Goal: Check status: Check status

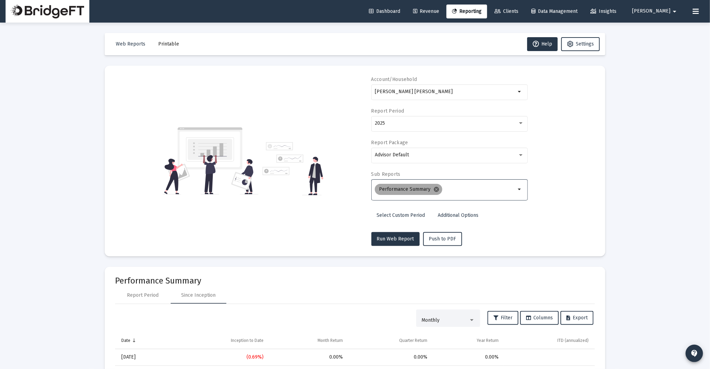
click at [435, 189] on mat-icon "cancel" at bounding box center [436, 189] width 6 height 6
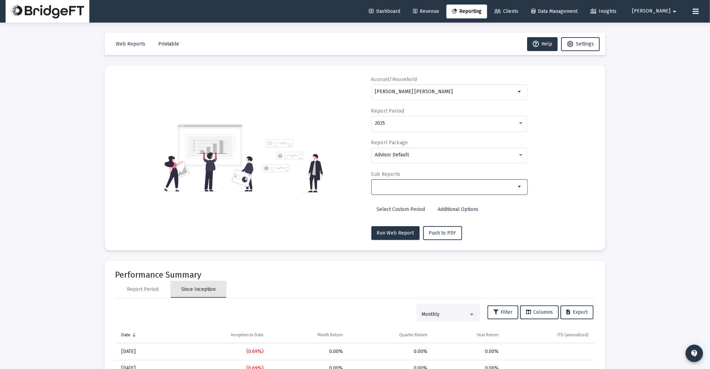
click at [174, 289] on div "Since Inception" at bounding box center [199, 289] width 56 height 17
click at [151, 290] on div "Report Period" at bounding box center [143, 289] width 32 height 7
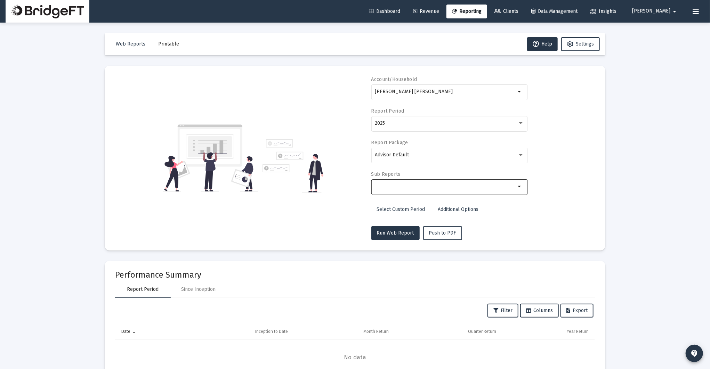
scroll to position [26, 0]
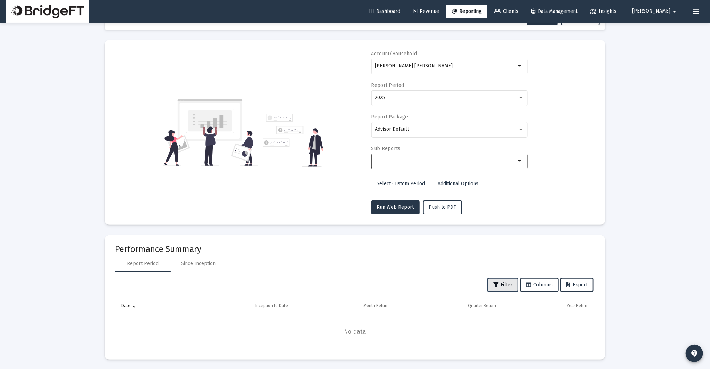
click at [500, 290] on button "Filter" at bounding box center [503, 285] width 31 height 14
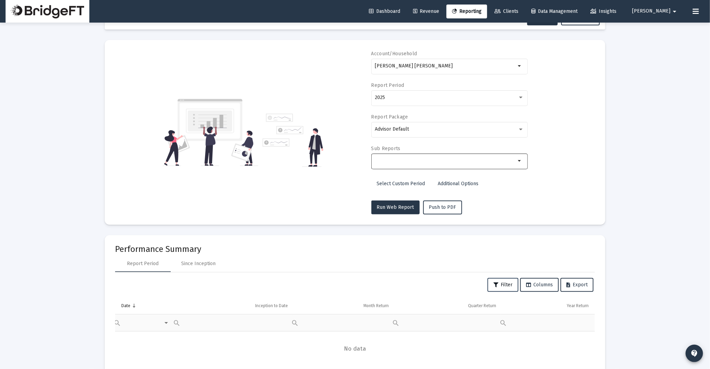
click at [500, 290] on button "Filter" at bounding box center [503, 285] width 31 height 14
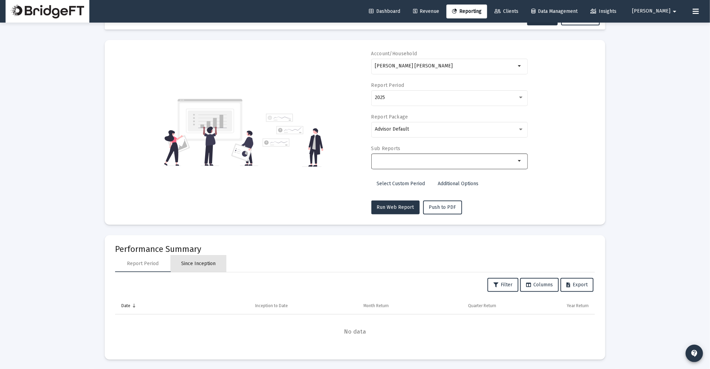
click at [194, 262] on div "Since Inception" at bounding box center [199, 264] width 34 height 7
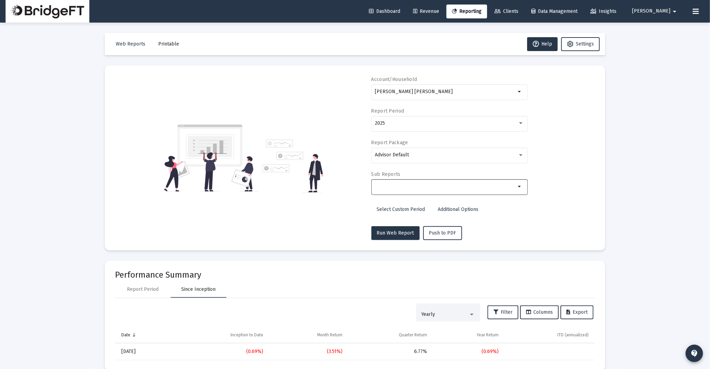
scroll to position [11, 0]
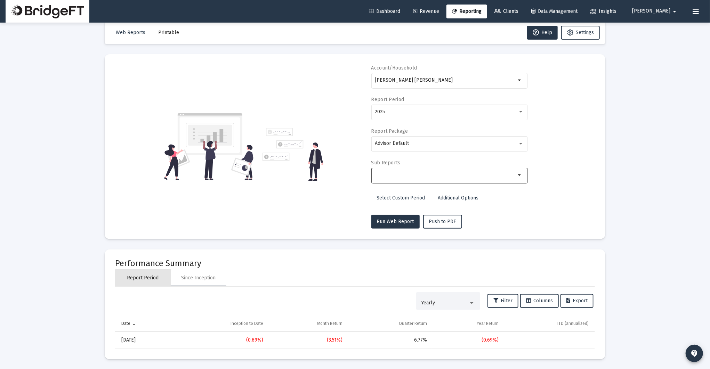
click at [146, 282] on div "Report Period" at bounding box center [143, 278] width 56 height 17
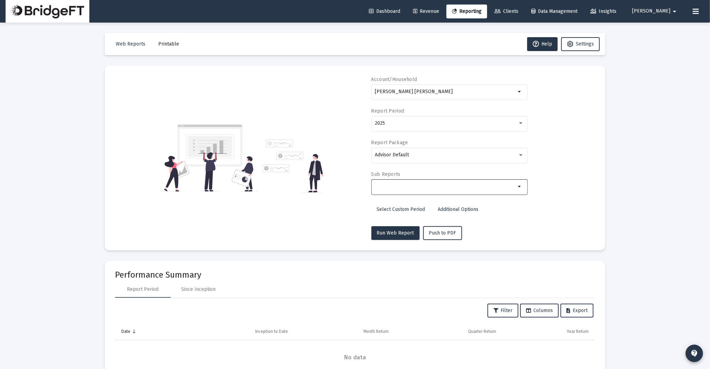
click at [508, 192] on div at bounding box center [445, 186] width 141 height 17
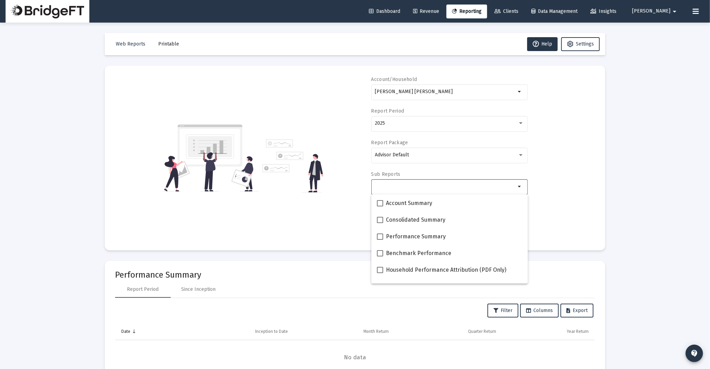
click at [508, 192] on div at bounding box center [445, 186] width 141 height 17
click at [566, 187] on div "Account/Household [PERSON_NAME] [PERSON_NAME] arrow_drop_down Report Period 202…" at bounding box center [355, 158] width 480 height 164
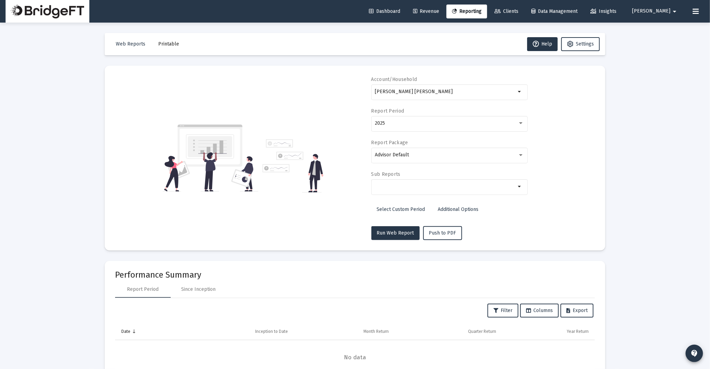
click at [397, 210] on span "Select Custom Period" at bounding box center [401, 210] width 48 height 6
click at [439, 119] on button "Open calendar" at bounding box center [443, 123] width 10 height 10
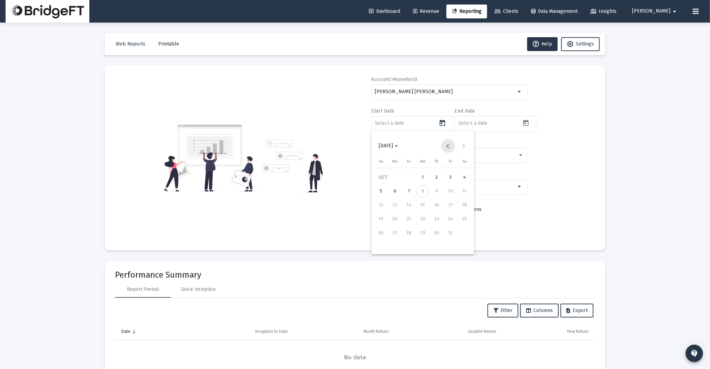
click at [450, 149] on button "Previous month" at bounding box center [448, 146] width 14 height 14
click at [395, 219] on div "15" at bounding box center [395, 219] width 13 height 13
type input "[DATE]"
click at [508, 121] on input at bounding box center [489, 124] width 63 height 6
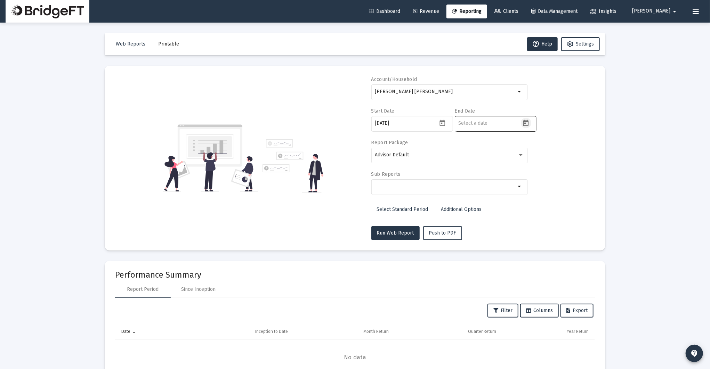
click at [524, 125] on icon "Open calendar" at bounding box center [527, 123] width 6 height 6
click at [535, 179] on div "3" at bounding box center [534, 177] width 13 height 13
type input "[DATE]"
click at [412, 189] on input "Selection" at bounding box center [445, 187] width 141 height 6
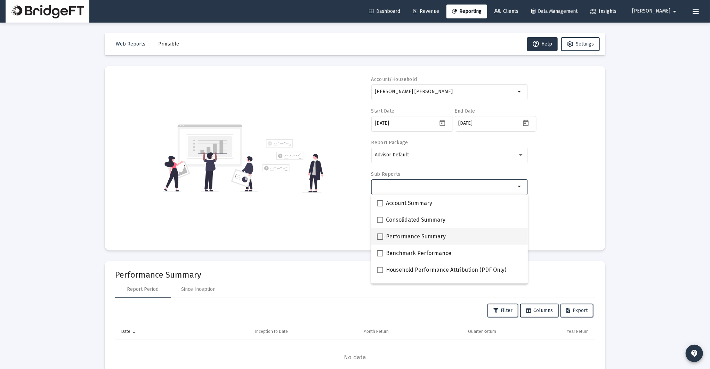
click at [393, 238] on span "Performance Summary" at bounding box center [416, 237] width 60 height 8
click at [380, 240] on input "Performance Summary" at bounding box center [380, 240] width 0 height 0
checkbox input "true"
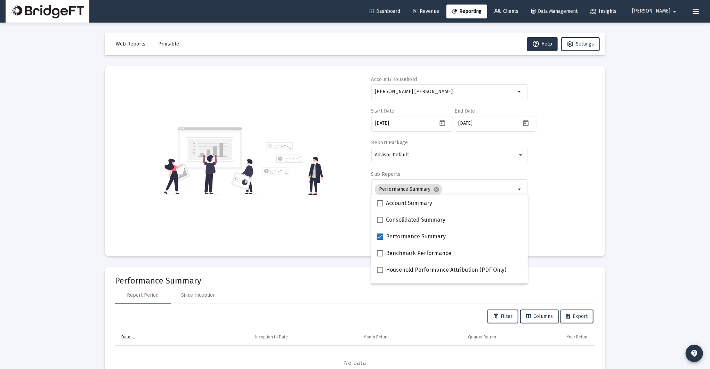
drag, startPoint x: 328, startPoint y: 239, endPoint x: 353, endPoint y: 237, distance: 25.5
click at [329, 239] on div "Account/Household [PERSON_NAME] [PERSON_NAME] arrow_drop_down Start Date [DATE]…" at bounding box center [355, 161] width 480 height 170
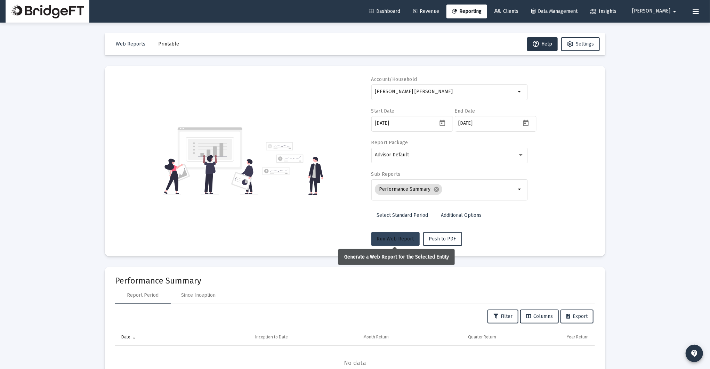
click at [395, 236] on span "Run Web Report" at bounding box center [395, 239] width 37 height 6
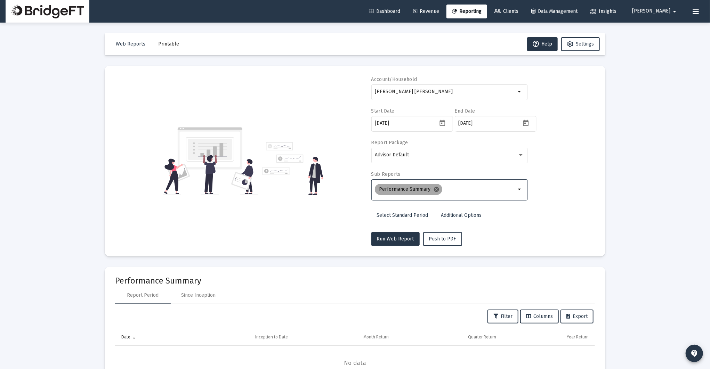
click at [433, 188] on mat-icon "cancel" at bounding box center [436, 189] width 6 height 6
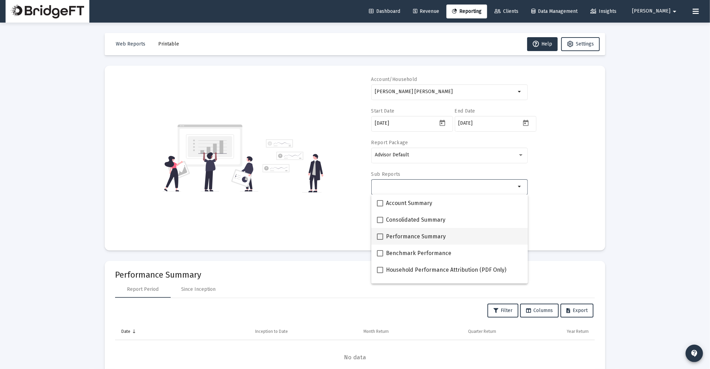
click at [428, 238] on span "Performance Summary" at bounding box center [416, 237] width 60 height 8
click at [380, 240] on input "Performance Summary" at bounding box center [380, 240] width 0 height 0
checkbox input "true"
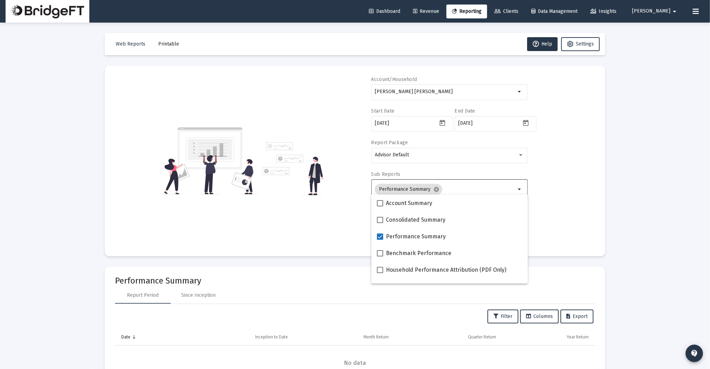
drag, startPoint x: 279, startPoint y: 238, endPoint x: 344, endPoint y: 232, distance: 65.6
click at [279, 238] on div "Account/Household [PERSON_NAME] [PERSON_NAME] arrow_drop_down Start Date [DATE]…" at bounding box center [355, 161] width 480 height 170
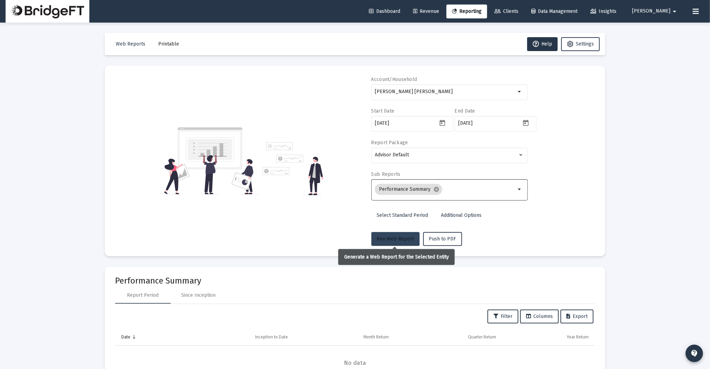
click at [382, 238] on span "Run Web Report" at bounding box center [395, 239] width 37 height 6
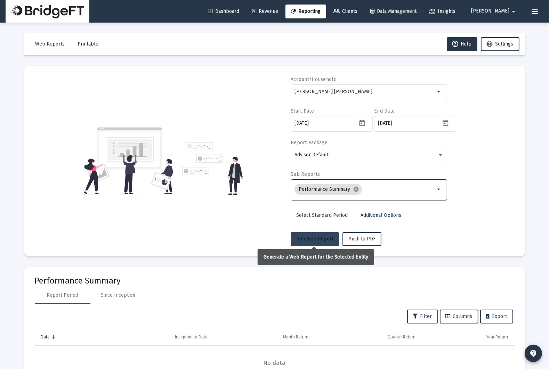
click at [311, 237] on span "Run Web Report" at bounding box center [314, 239] width 37 height 6
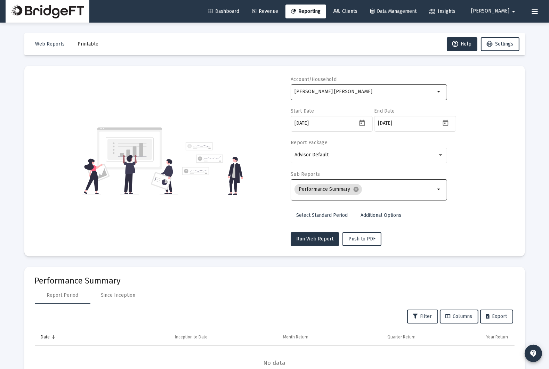
click at [329, 89] on input "[PERSON_NAME] [PERSON_NAME]" at bounding box center [365, 92] width 141 height 6
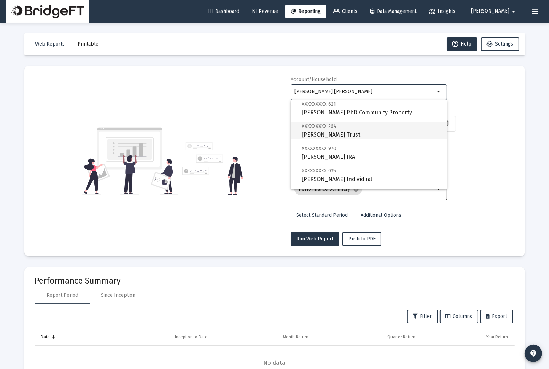
scroll to position [490, 0]
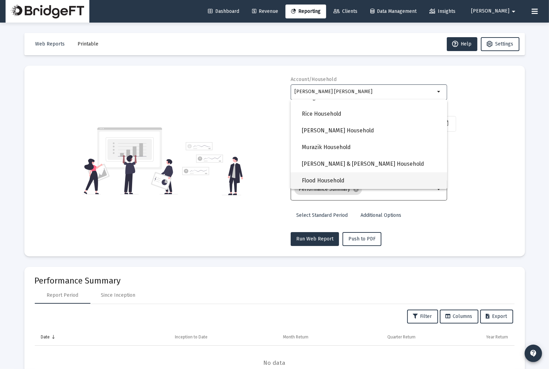
click at [335, 173] on span "Flood Household" at bounding box center [372, 181] width 140 height 17
type input "Flood Household"
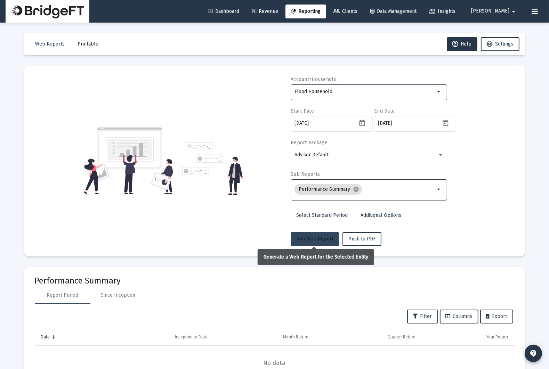
click at [320, 232] on button "Run Web Report" at bounding box center [315, 239] width 48 height 14
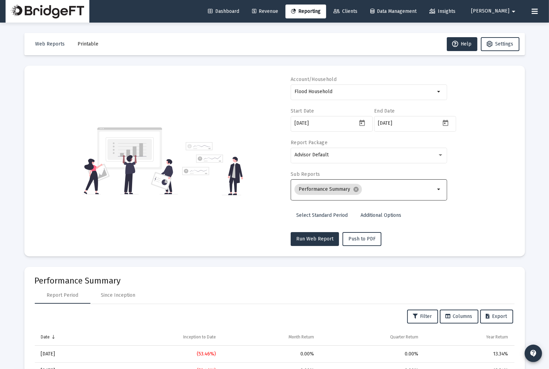
scroll to position [30, 0]
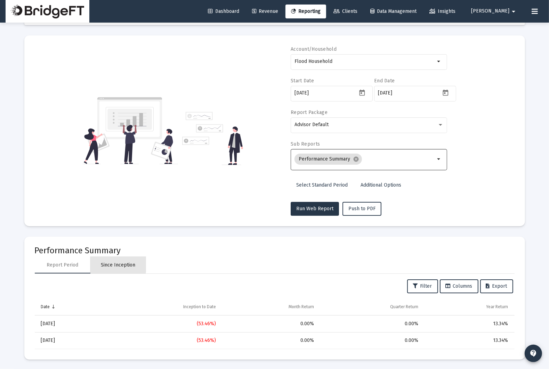
click at [109, 262] on div "Since Inception" at bounding box center [118, 265] width 34 height 7
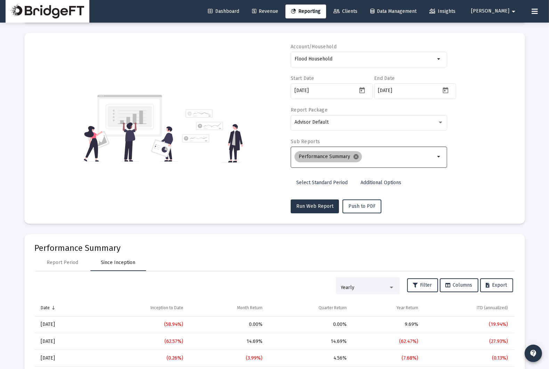
scroll to position [0, 0]
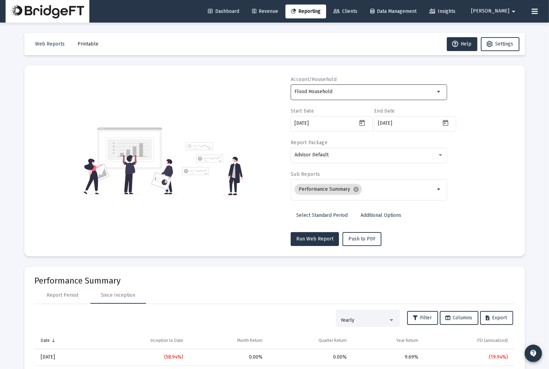
click at [355, 98] on div "Flood Household" at bounding box center [365, 91] width 141 height 17
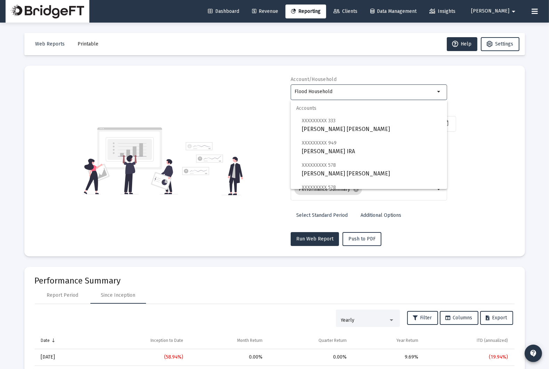
click at [357, 94] on input "Flood Household" at bounding box center [365, 92] width 141 height 6
click at [462, 185] on div "Account/Household Flood Household arrow_drop_down Start Date [DATE] End Date [D…" at bounding box center [275, 161] width 480 height 170
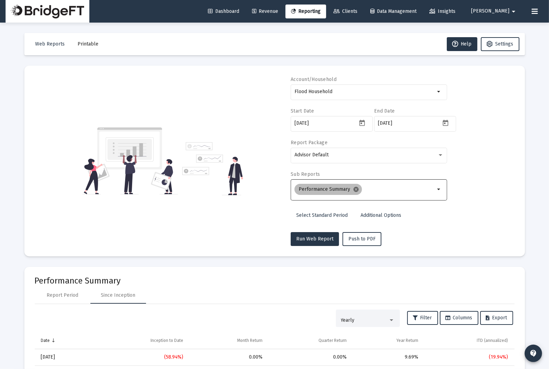
click at [357, 189] on mat-icon "cancel" at bounding box center [356, 189] width 6 height 6
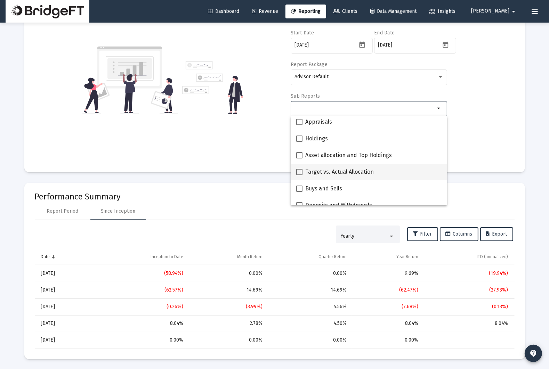
scroll to position [137, 0]
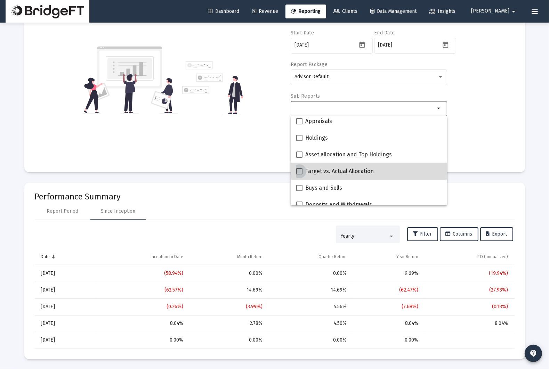
click at [342, 170] on span "Target vs. Actual Allocation" at bounding box center [339, 171] width 69 height 8
click at [300, 175] on input "Target vs. Actual Allocation" at bounding box center [299, 175] width 0 height 0
checkbox input "true"
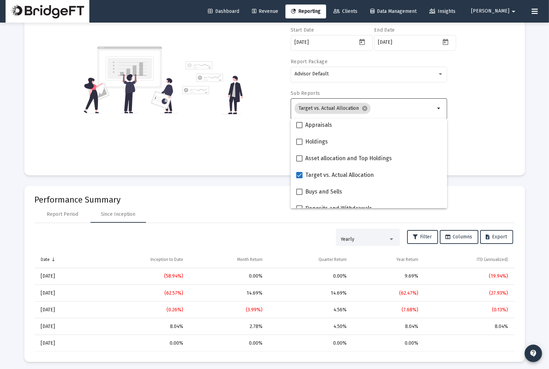
click at [527, 135] on div "Web Reports Printable Help Settings Account/Household Flood Household arrow_dro…" at bounding box center [275, 157] width 522 height 431
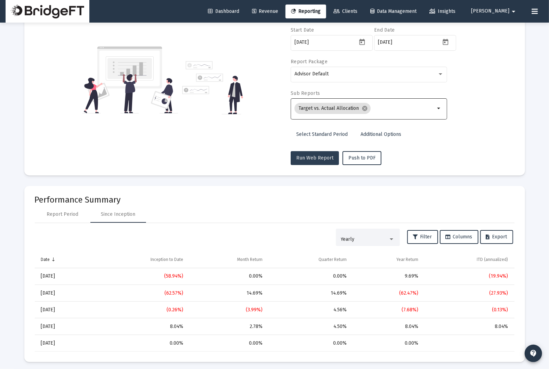
click at [312, 159] on span "Run Web Report" at bounding box center [314, 158] width 37 height 6
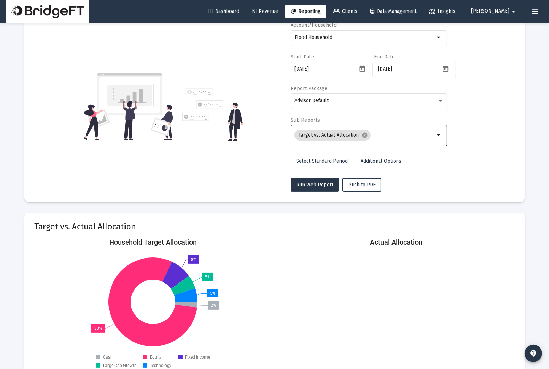
scroll to position [0, 0]
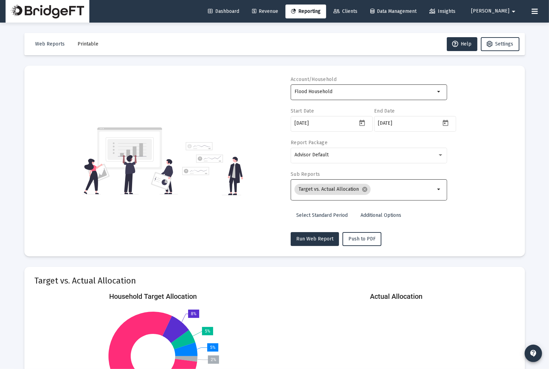
click at [390, 96] on div "Flood Household" at bounding box center [365, 91] width 141 height 17
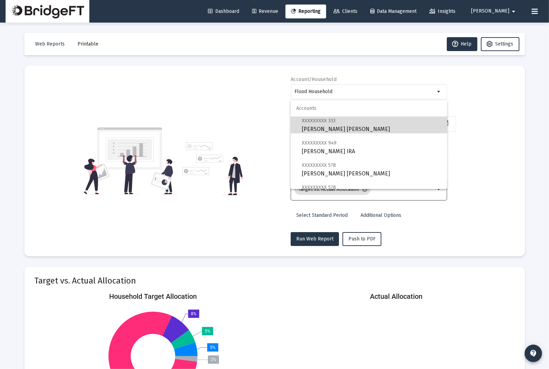
click at [372, 121] on span "XXXXXXXXX 333 [PERSON_NAME] [PERSON_NAME]" at bounding box center [372, 125] width 140 height 17
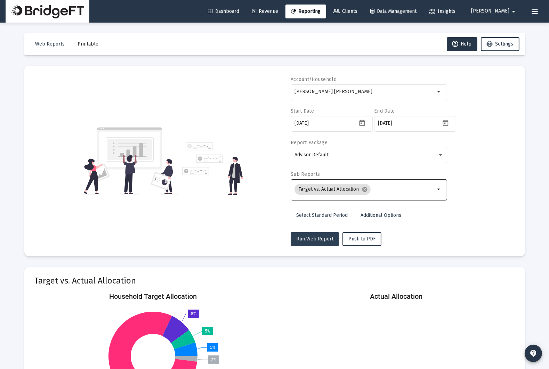
click at [317, 241] on span "Run Web Report" at bounding box center [314, 239] width 37 height 6
click at [179, 226] on div "Account/Household [PERSON_NAME] [PERSON_NAME] arrow_drop_down Start Date [DATE]…" at bounding box center [275, 161] width 480 height 170
click at [376, 94] on input "[PERSON_NAME] [PERSON_NAME]" at bounding box center [365, 92] width 141 height 6
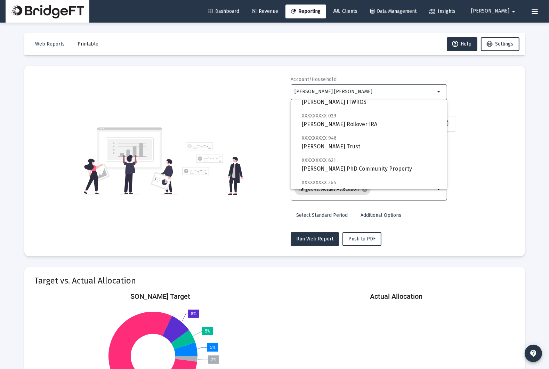
scroll to position [490, 0]
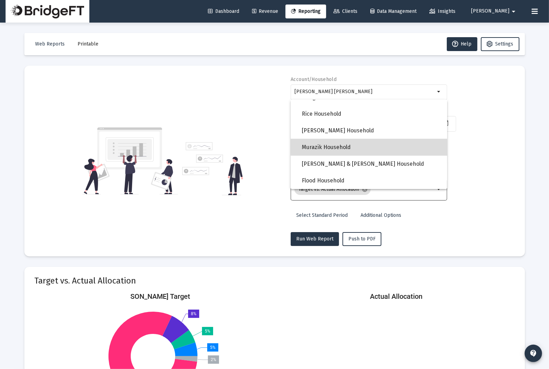
click at [371, 139] on span "Murazik Household" at bounding box center [372, 147] width 140 height 17
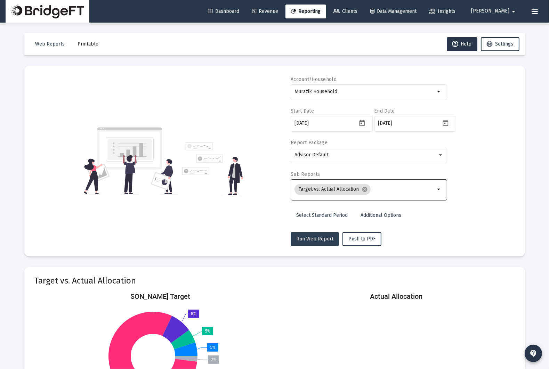
click at [317, 234] on button "Run Web Report" at bounding box center [315, 239] width 48 height 14
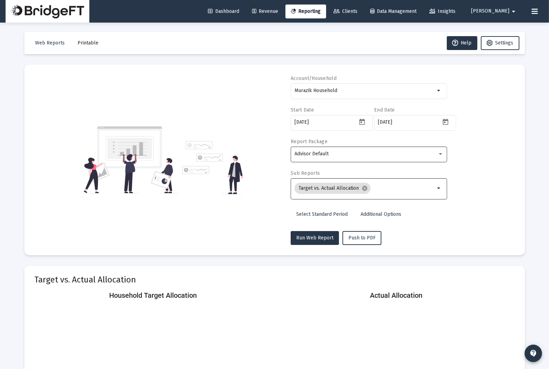
scroll to position [0, 0]
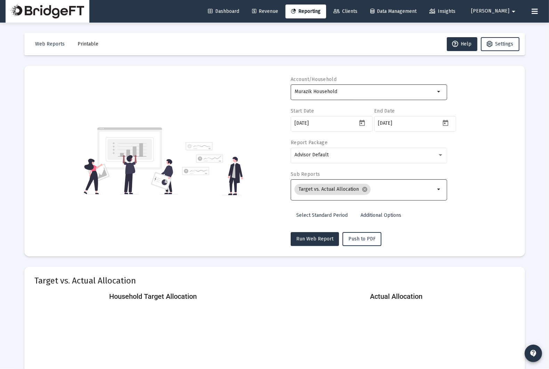
click at [326, 86] on div "Murazik Household" at bounding box center [365, 91] width 141 height 17
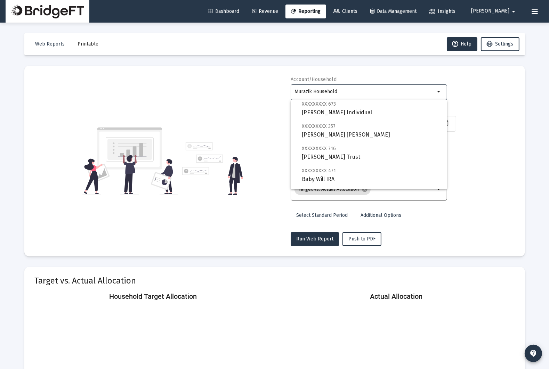
scroll to position [490, 0]
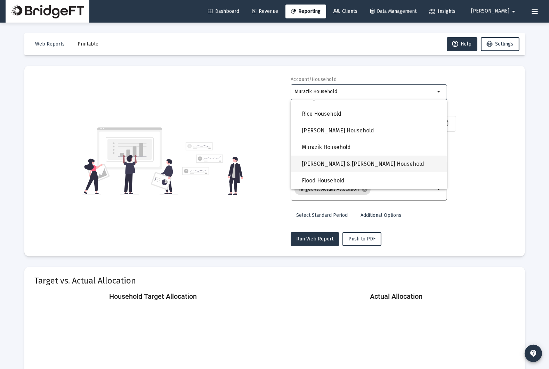
click at [335, 164] on span "[PERSON_NAME] & [PERSON_NAME] Household" at bounding box center [372, 164] width 140 height 17
type input "[PERSON_NAME] & [PERSON_NAME] Household"
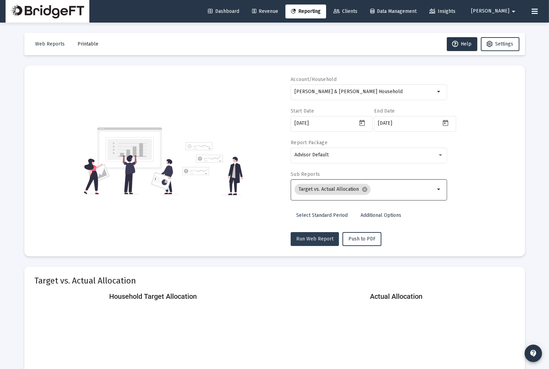
click at [317, 238] on span "Run Web Report" at bounding box center [314, 239] width 37 height 6
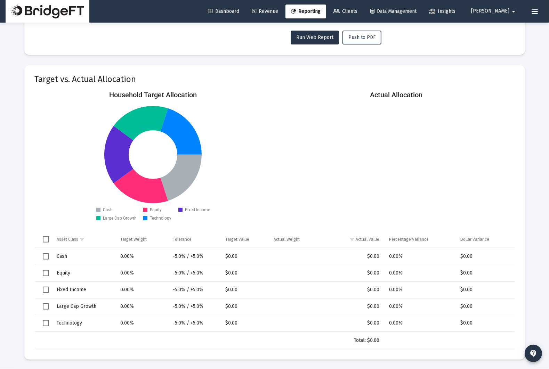
scroll to position [0, 0]
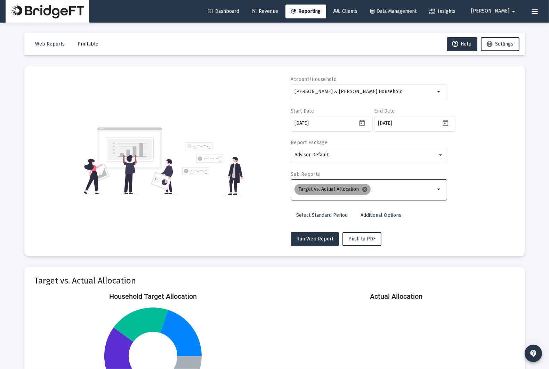
click at [365, 190] on mat-icon "cancel" at bounding box center [365, 189] width 6 height 6
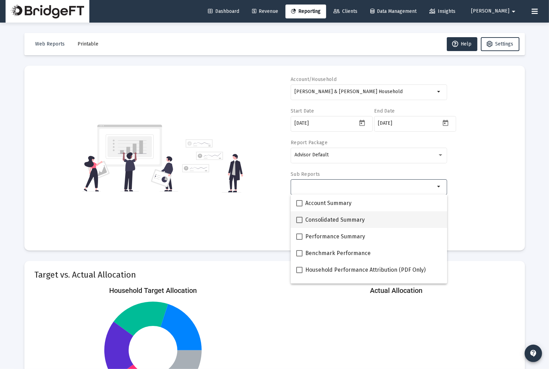
click at [345, 219] on span "Consolidated Summary" at bounding box center [334, 220] width 59 height 8
click at [300, 223] on input "Consolidated Summary" at bounding box center [299, 223] width 0 height 0
checkbox input "true"
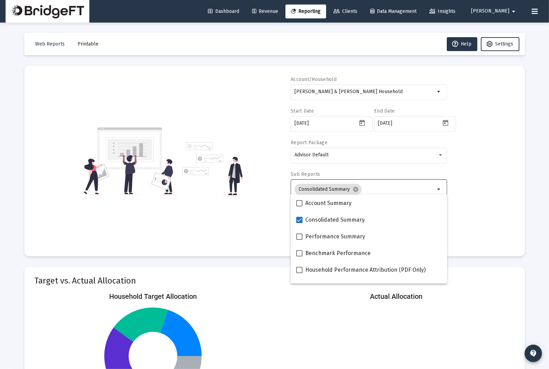
drag, startPoint x: 246, startPoint y: 239, endPoint x: 314, endPoint y: 233, distance: 68.0
click at [246, 238] on div "Account/Household [PERSON_NAME] & [PERSON_NAME] Household arrow_drop_down Start…" at bounding box center [275, 161] width 480 height 170
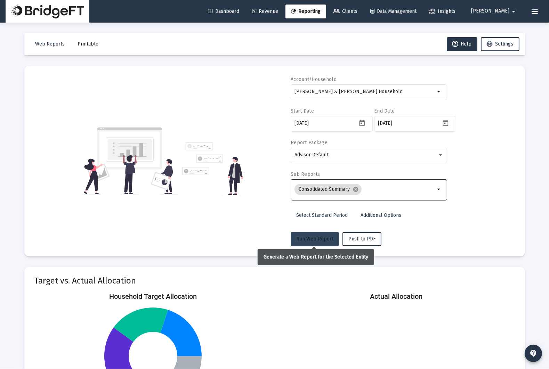
click at [319, 234] on button "Run Web Report" at bounding box center [315, 239] width 48 height 14
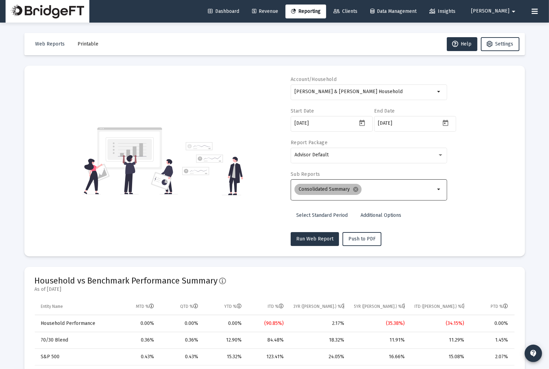
click at [357, 186] on mat-icon "cancel" at bounding box center [356, 189] width 6 height 6
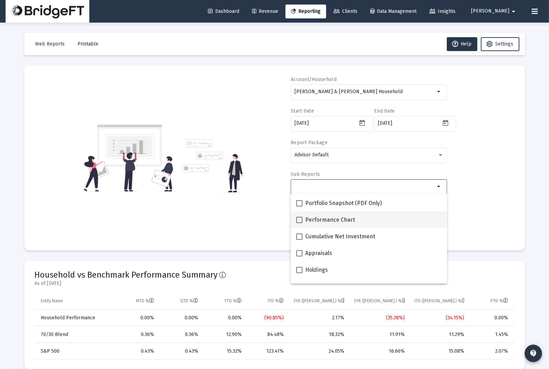
scroll to position [84, 0]
click at [333, 218] on span "Performance Chart" at bounding box center [330, 220] width 50 height 8
click at [300, 223] on input "Performance Chart" at bounding box center [299, 223] width 0 height 0
checkbox input "true"
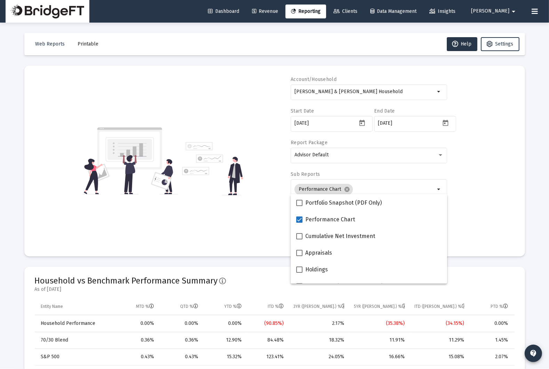
drag, startPoint x: 255, startPoint y: 241, endPoint x: 259, endPoint y: 240, distance: 4.9
click at [255, 241] on div "Account/Household [PERSON_NAME] & [PERSON_NAME] Household arrow_drop_down Start…" at bounding box center [275, 161] width 480 height 170
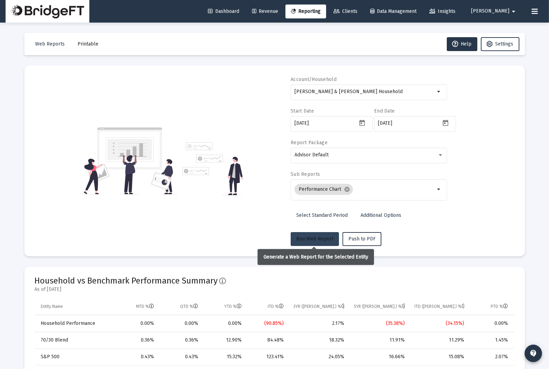
click at [311, 237] on span "Run Web Report" at bounding box center [314, 239] width 37 height 6
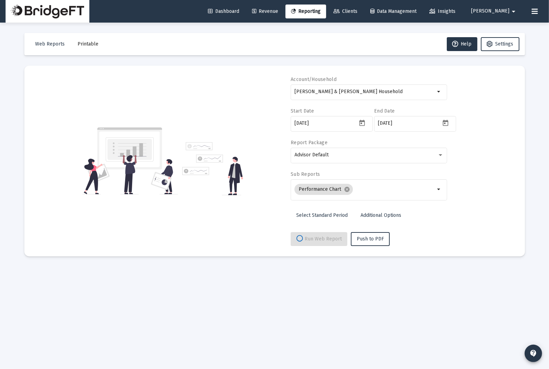
select select "View all"
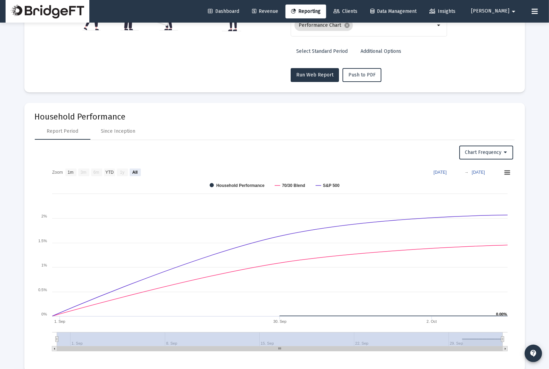
scroll to position [177, 0]
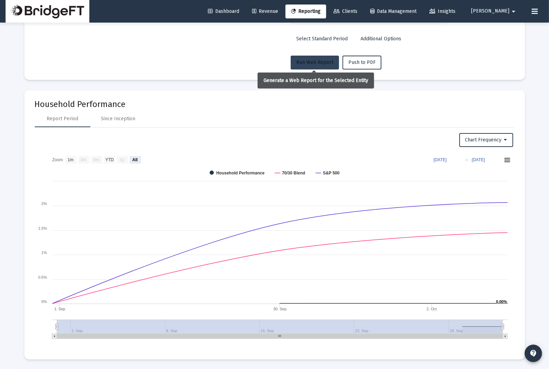
click at [320, 62] on span "Run Web Report" at bounding box center [314, 62] width 37 height 6
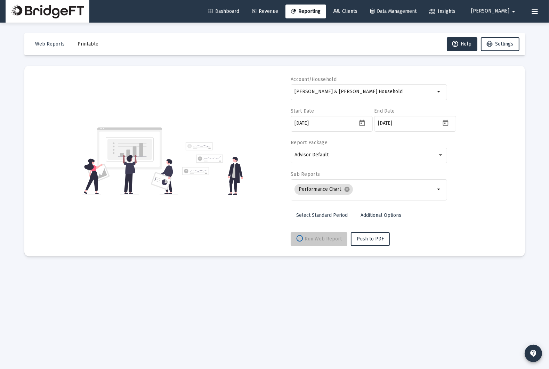
scroll to position [0, 0]
select select "View all"
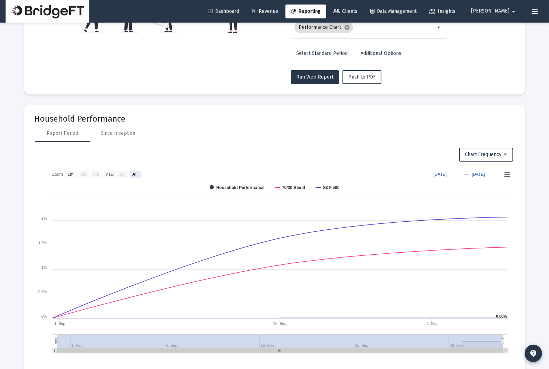
scroll to position [177, 0]
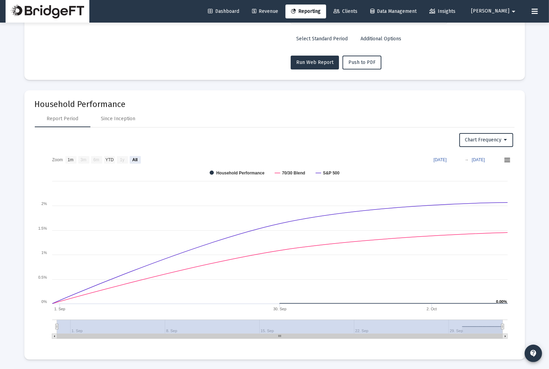
click at [397, 146] on app-performance-chart "Chart Frequency Zoom View 1 month View 3 months View 6 months View year to date…" at bounding box center [275, 238] width 480 height 211
click at [500, 135] on button "Chart Frequency" at bounding box center [487, 140] width 54 height 14
click at [492, 171] on button "Weekly Frequency" at bounding box center [488, 174] width 59 height 17
select select "View all"
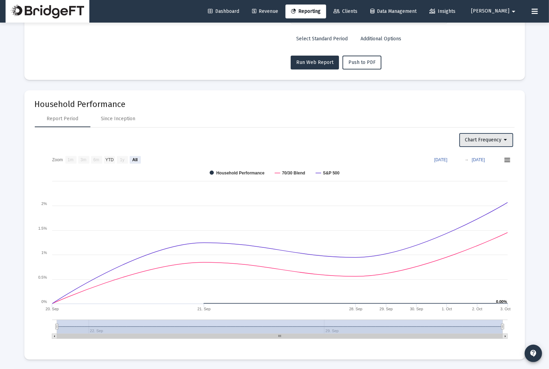
click at [489, 144] on button "Chart Frequency" at bounding box center [487, 140] width 54 height 14
click at [489, 157] on button "Monthly Frequency" at bounding box center [487, 157] width 57 height 17
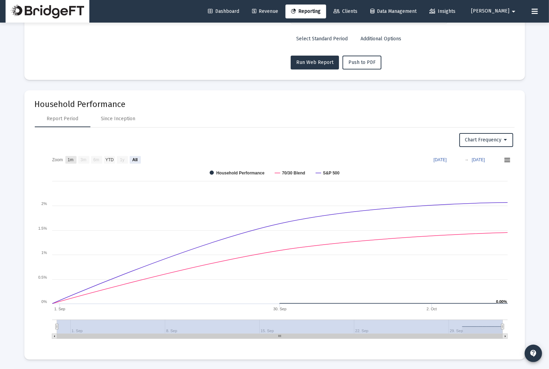
click at [75, 159] on rect at bounding box center [70, 160] width 11 height 8
select select "View 1 month"
type input "[DATE]"
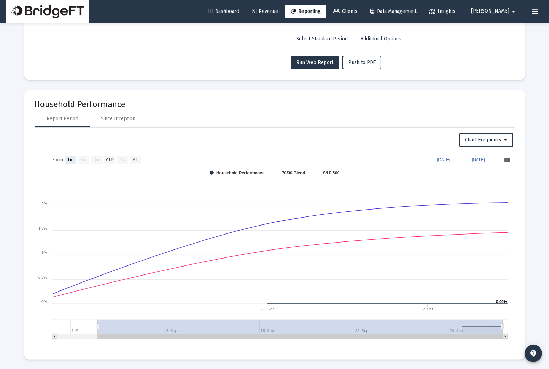
scroll to position [176, 0]
click at [84, 159] on text "3m" at bounding box center [83, 160] width 6 height 5
click at [103, 159] on rect at bounding box center [275, 248] width 480 height 191
click at [106, 159] on text "YTD" at bounding box center [109, 160] width 8 height 5
select select "View year to date"
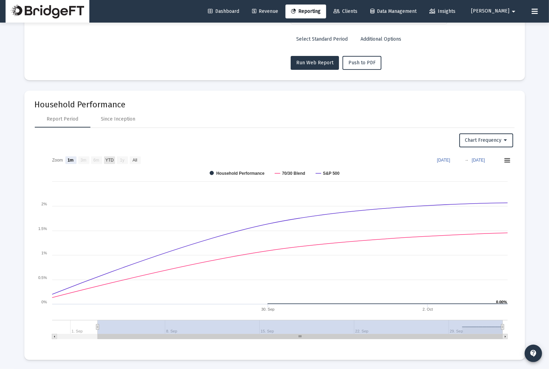
type input "[DATE]"
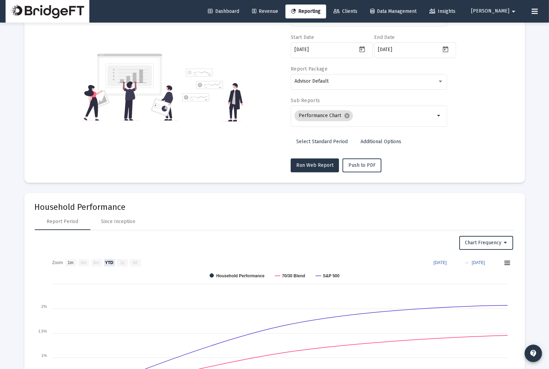
scroll to position [0, 0]
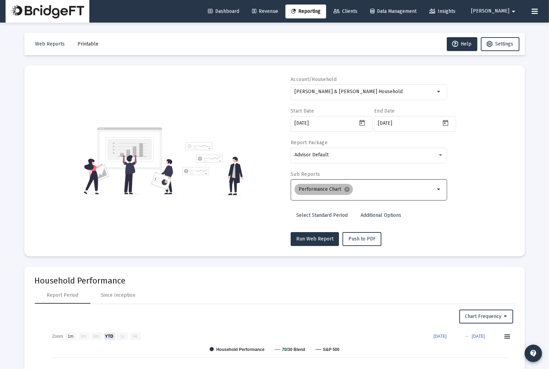
click at [346, 190] on mat-icon "cancel" at bounding box center [347, 189] width 6 height 6
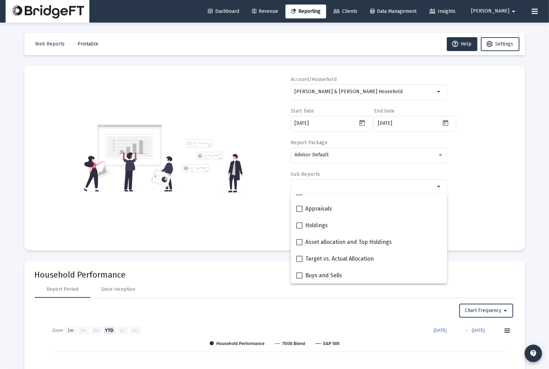
scroll to position [128, 0]
click at [300, 229] on span at bounding box center [299, 226] width 6 height 6
click at [300, 229] on input "Holdings" at bounding box center [299, 229] width 0 height 0
checkbox input "true"
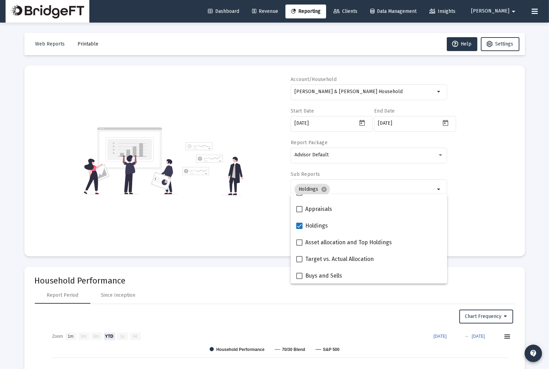
click at [263, 227] on div "Account/Household [PERSON_NAME] & [PERSON_NAME] Household arrow_drop_down Start…" at bounding box center [275, 161] width 480 height 170
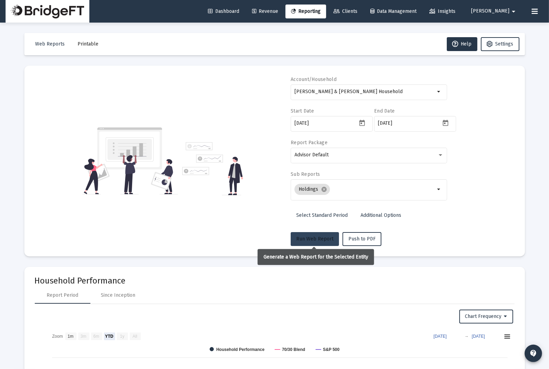
click at [312, 239] on span "Run Web Report" at bounding box center [314, 239] width 37 height 6
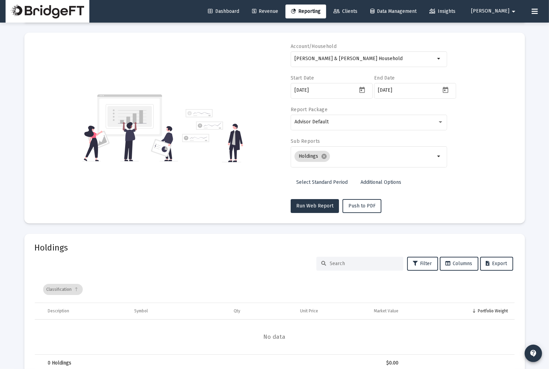
scroll to position [43, 0]
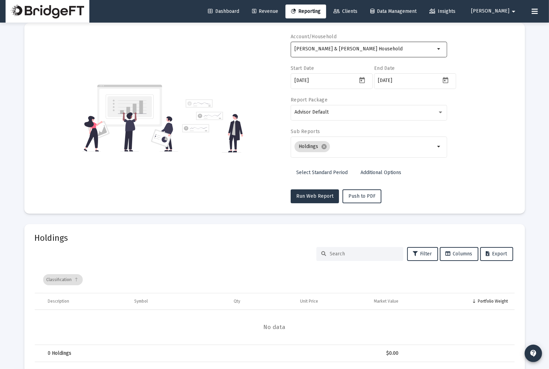
click at [402, 47] on input "[PERSON_NAME] & [PERSON_NAME] Household" at bounding box center [365, 49] width 141 height 6
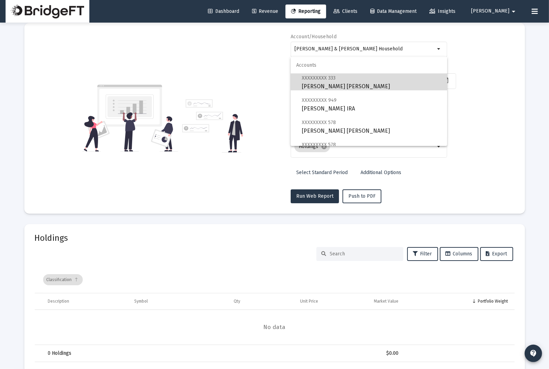
click at [366, 83] on span "XXXXXXXXX 333 [PERSON_NAME] [PERSON_NAME]" at bounding box center [372, 82] width 140 height 17
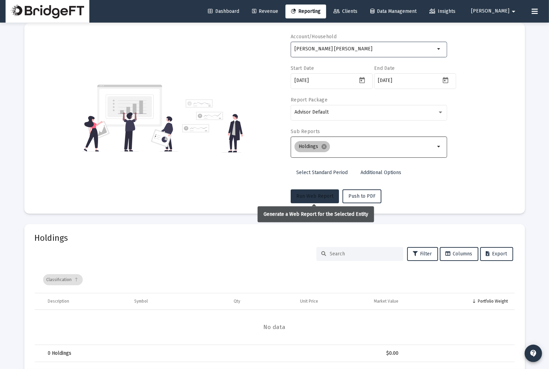
click at [325, 193] on span "Run Web Report" at bounding box center [314, 196] width 37 height 6
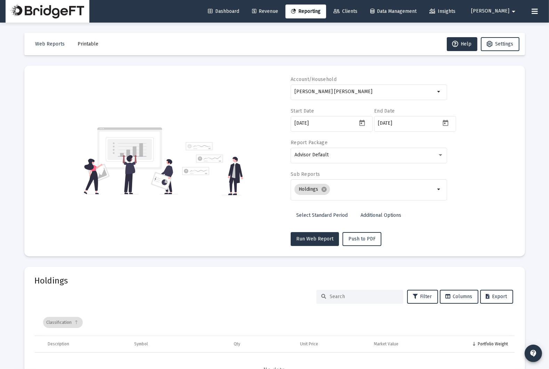
scroll to position [61, 0]
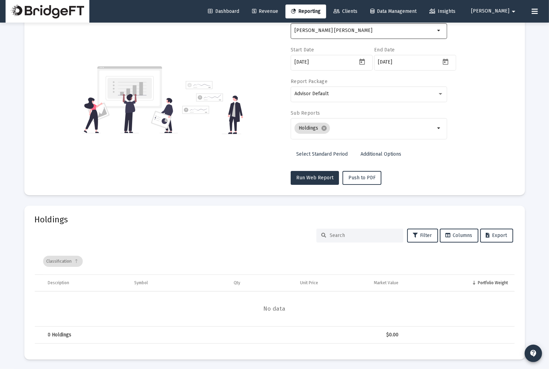
click at [357, 30] on input "[PERSON_NAME] [PERSON_NAME]" at bounding box center [365, 31] width 141 height 6
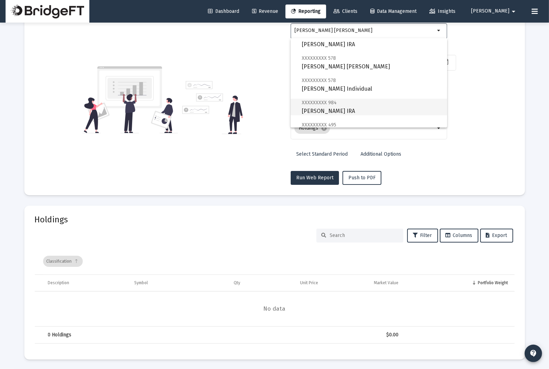
scroll to position [46, 0]
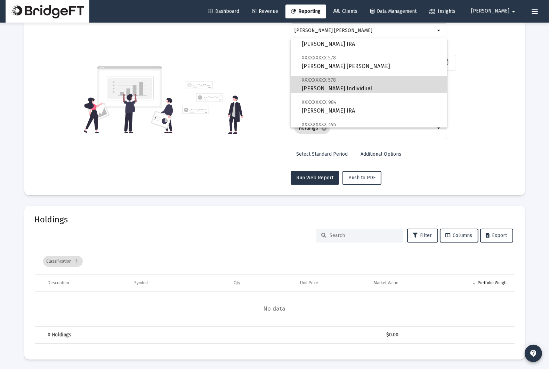
click at [342, 88] on span "XXXXXXXXX 578 [PERSON_NAME] Individual" at bounding box center [372, 84] width 140 height 17
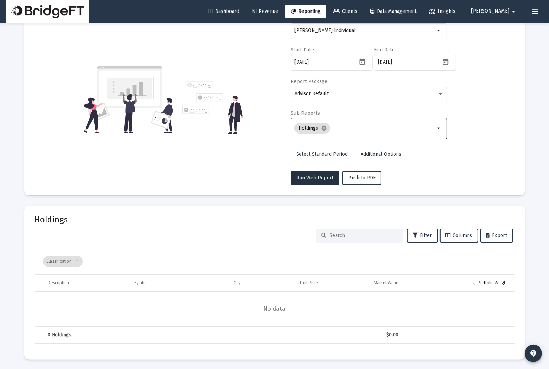
scroll to position [61, 0]
click at [326, 178] on span "Run Web Report" at bounding box center [314, 178] width 37 height 6
click at [321, 35] on div "[PERSON_NAME] Individual" at bounding box center [365, 30] width 141 height 17
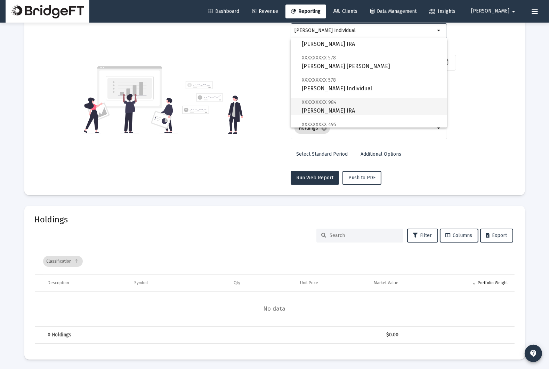
scroll to position [46, 0]
click at [321, 104] on span "XXXXXXXXX 984" at bounding box center [319, 102] width 35 height 6
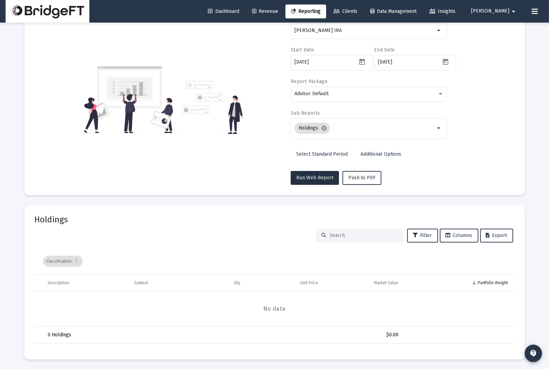
click at [327, 178] on span "Run Web Report" at bounding box center [314, 178] width 37 height 6
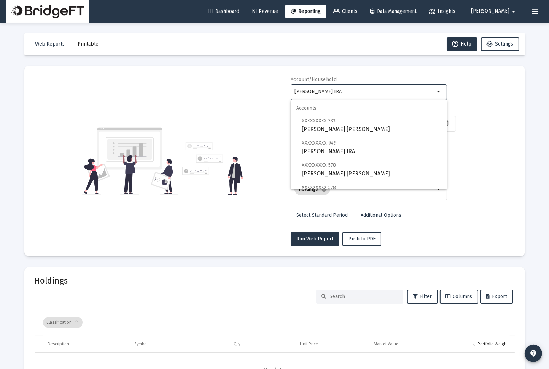
click at [363, 90] on input "[PERSON_NAME] IRA" at bounding box center [365, 92] width 141 height 6
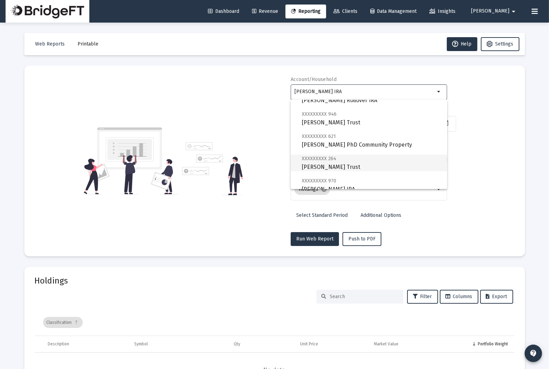
click at [356, 157] on span "XXXXXXXXX 264 [PERSON_NAME] Trust" at bounding box center [372, 162] width 140 height 17
type input "[PERSON_NAME] Trust"
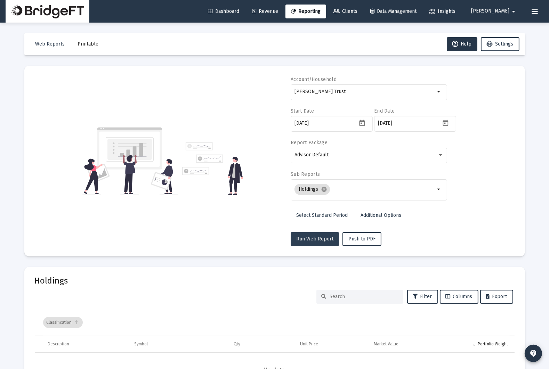
click at [317, 237] on span "Run Web Report" at bounding box center [314, 239] width 37 height 6
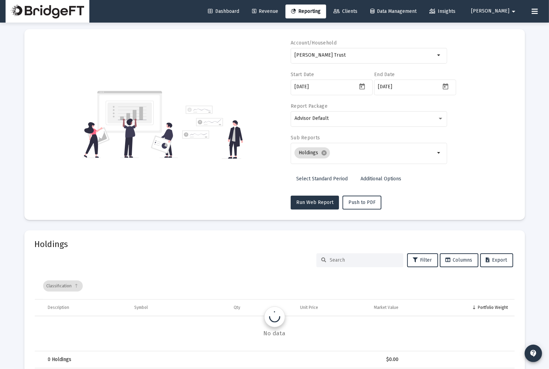
scroll to position [61, 0]
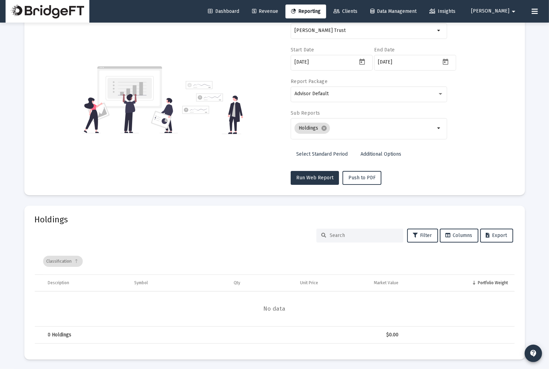
click at [64, 261] on div "Classification" at bounding box center [63, 261] width 40 height 11
click at [326, 128] on mat-icon "cancel" at bounding box center [324, 128] width 6 height 6
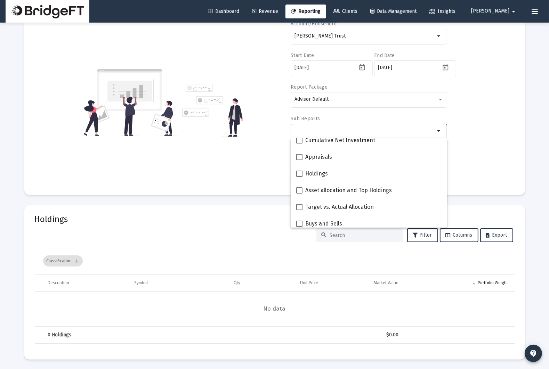
scroll to position [129, 0]
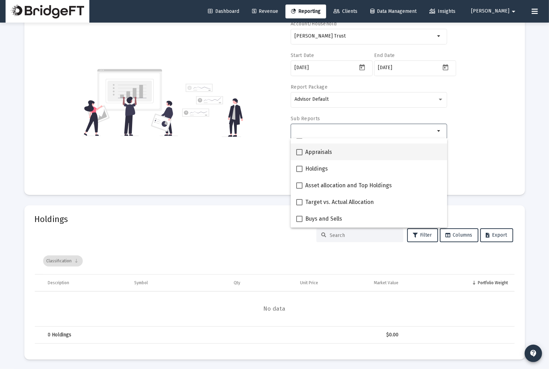
click at [338, 158] on div "Appraisals" at bounding box center [368, 152] width 145 height 17
checkbox input "true"
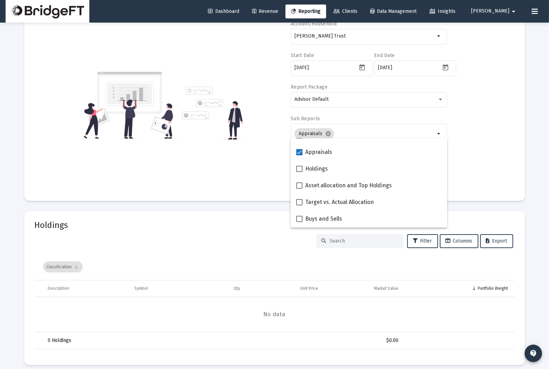
click at [256, 158] on div "Account/Household [PERSON_NAME] Trust arrow_drop_down Start Date [DATE] End Dat…" at bounding box center [275, 106] width 480 height 170
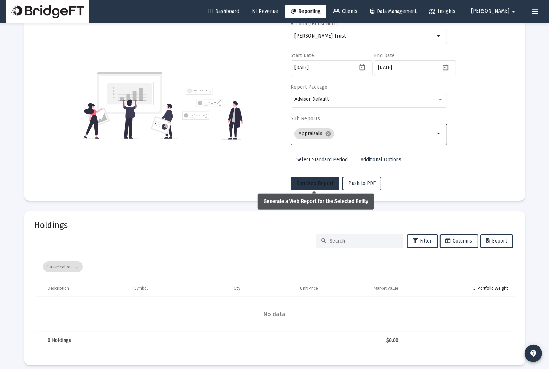
click at [316, 183] on span "Run Web Report" at bounding box center [314, 184] width 37 height 6
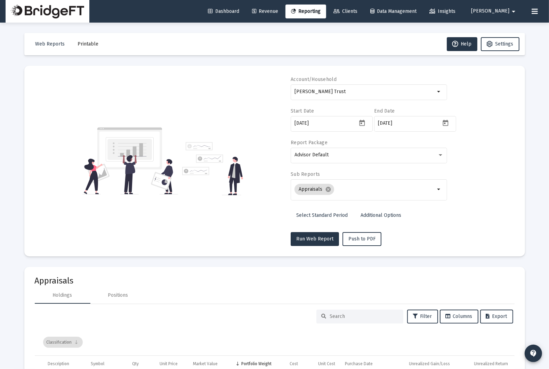
scroll to position [81, 0]
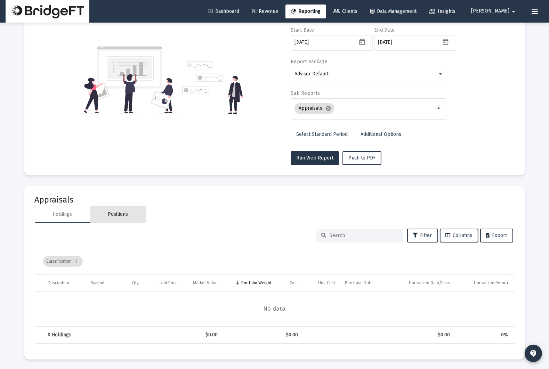
click at [114, 211] on div "Positions" at bounding box center [118, 214] width 20 height 7
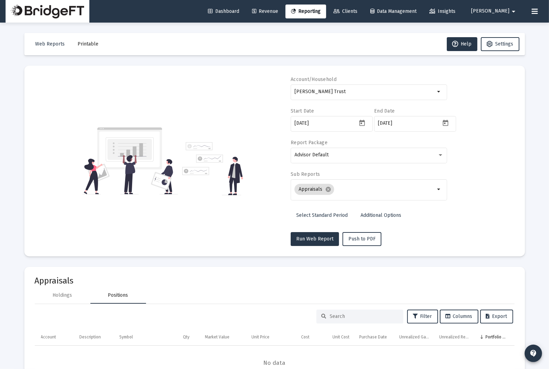
scroll to position [32, 0]
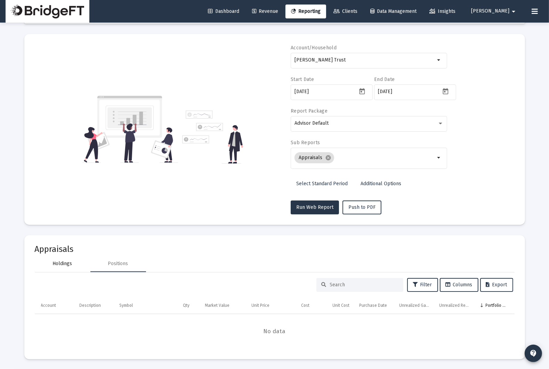
click at [64, 262] on div "Holdings" at bounding box center [62, 264] width 19 height 7
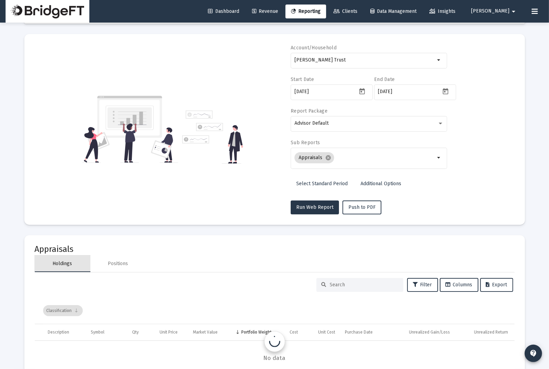
scroll to position [0, 0]
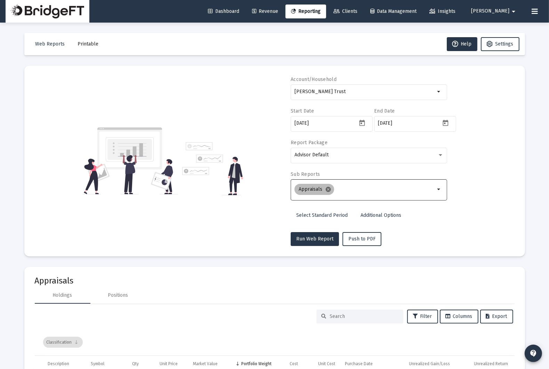
click at [326, 189] on mat-icon "cancel" at bounding box center [328, 189] width 6 height 6
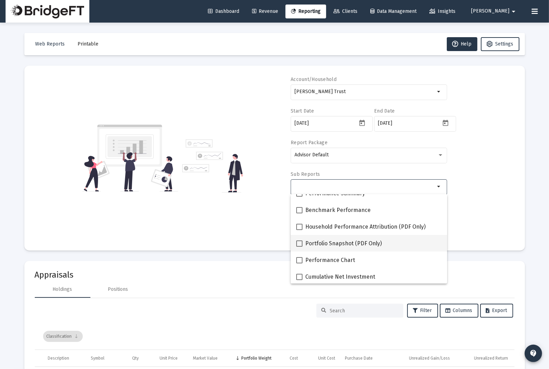
scroll to position [45, 0]
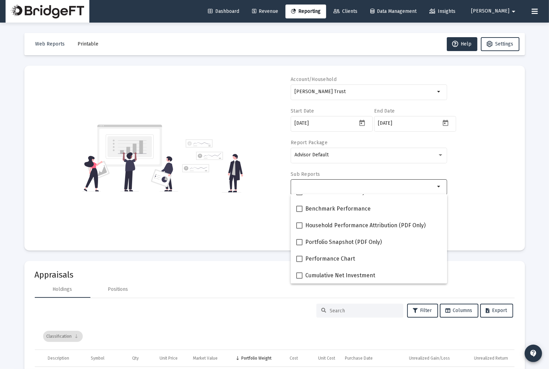
drag, startPoint x: 86, startPoint y: 311, endPoint x: 82, endPoint y: 303, distance: 8.6
click at [85, 310] on div "Filter Columns Export" at bounding box center [274, 311] width 477 height 14
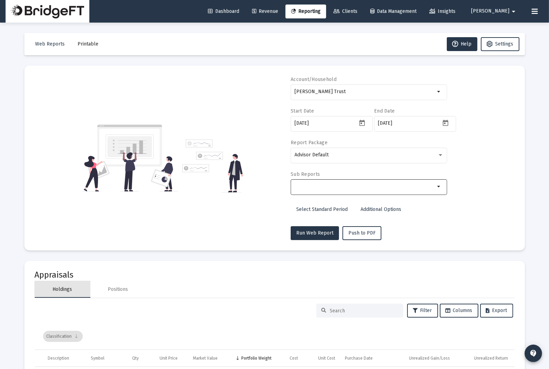
click at [80, 296] on div "Holdings" at bounding box center [63, 289] width 56 height 17
click at [75, 296] on div "Holdings" at bounding box center [63, 289] width 56 height 17
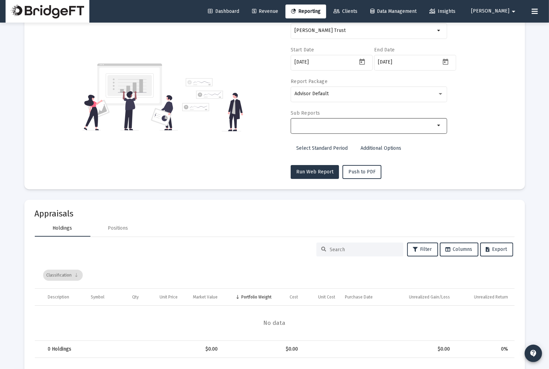
scroll to position [75, 0]
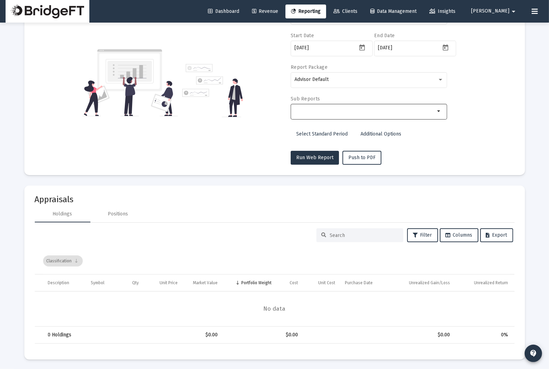
click at [327, 117] on div at bounding box center [365, 111] width 141 height 17
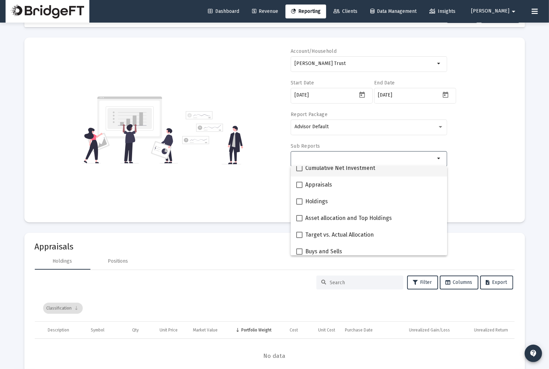
scroll to position [124, 0]
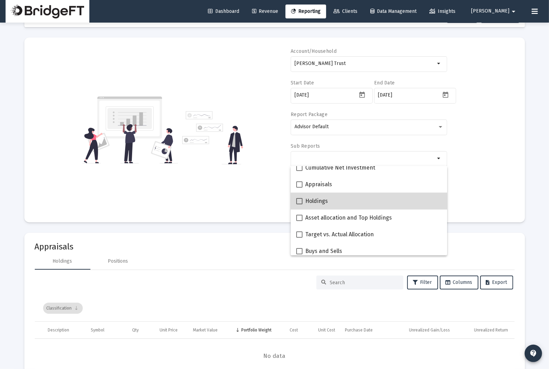
click at [337, 198] on div "Holdings" at bounding box center [368, 201] width 145 height 17
checkbox input "true"
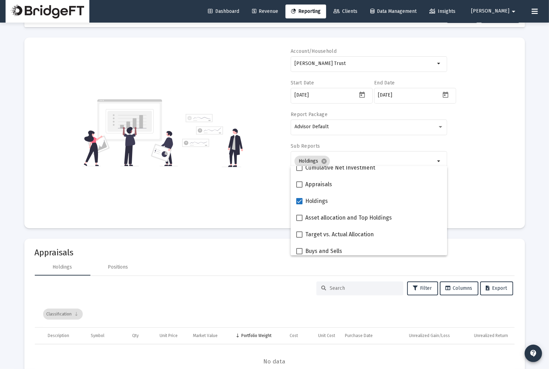
drag, startPoint x: 264, startPoint y: 200, endPoint x: 292, endPoint y: 197, distance: 28.3
click at [264, 200] on div "Account/Household [PERSON_NAME] Trust arrow_drop_down Start Date [DATE] End Dat…" at bounding box center [275, 133] width 480 height 170
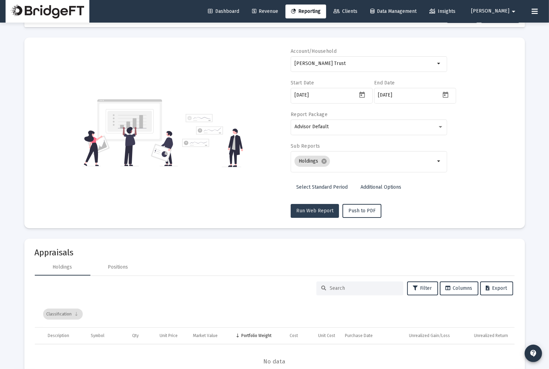
click at [316, 212] on span "Run Web Report" at bounding box center [314, 211] width 37 height 6
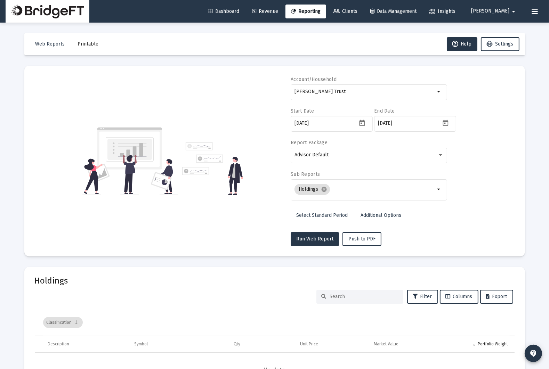
scroll to position [61, 0]
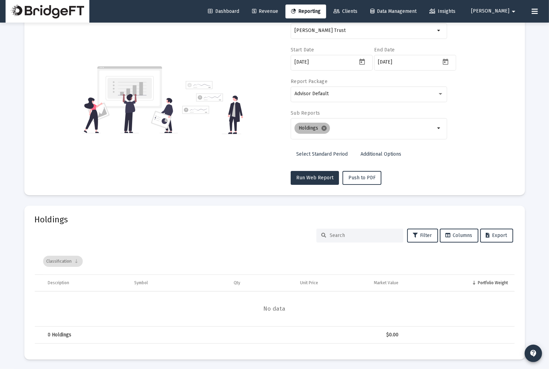
click at [326, 129] on mat-icon "cancel" at bounding box center [324, 128] width 6 height 6
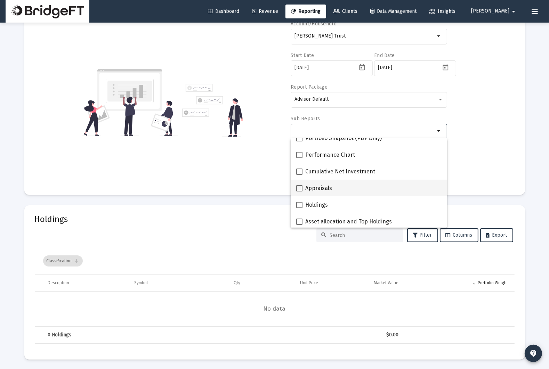
scroll to position [91, 0]
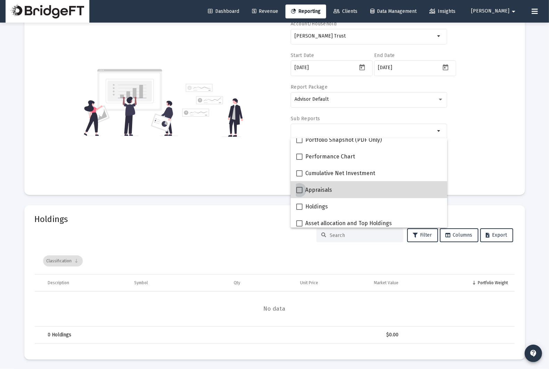
click at [329, 189] on span "Appraisals" at bounding box center [318, 190] width 27 height 8
click at [300, 193] on input "Appraisals" at bounding box center [299, 193] width 0 height 0
checkbox input "true"
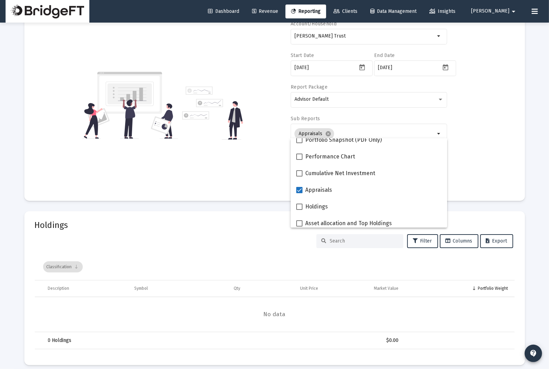
drag, startPoint x: 509, startPoint y: 178, endPoint x: 455, endPoint y: 178, distance: 53.9
click at [509, 178] on div "Account/Household [PERSON_NAME] Trust arrow_drop_down Start Date [DATE] End Dat…" at bounding box center [275, 106] width 480 height 170
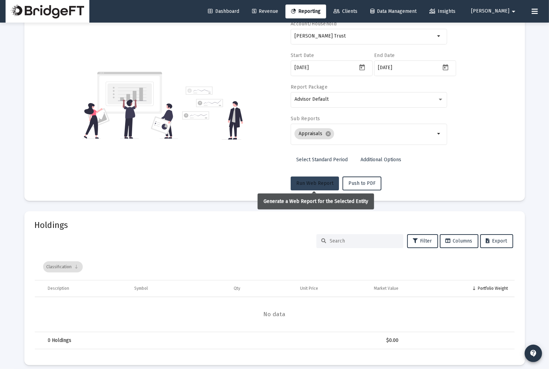
click at [327, 177] on button "Run Web Report" at bounding box center [315, 184] width 48 height 14
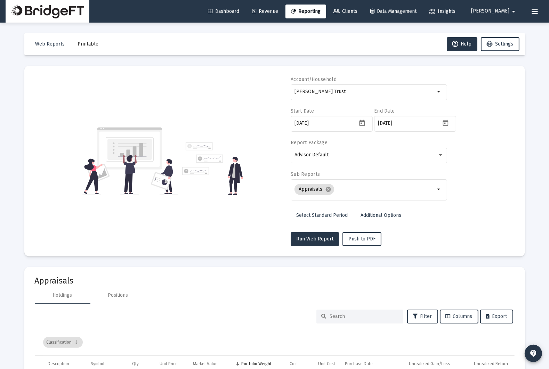
scroll to position [81, 0]
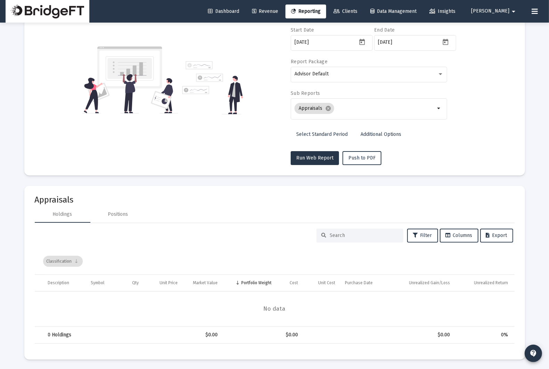
drag, startPoint x: 130, startPoint y: 226, endPoint x: 124, endPoint y: 215, distance: 12.8
click at [130, 226] on div "Filter Columns Export Classification Description Symbol Qty Unit Price Market V…" at bounding box center [275, 286] width 480 height 127
click at [123, 213] on div "Positions" at bounding box center [118, 214] width 20 height 7
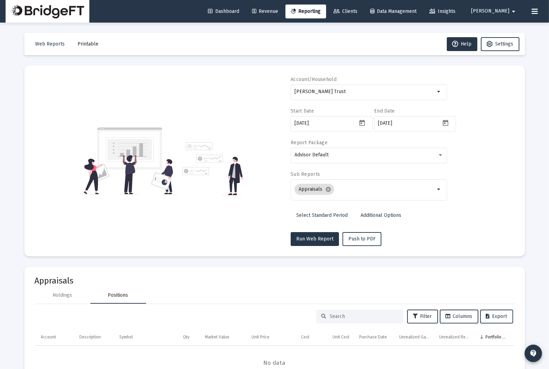
scroll to position [32, 0]
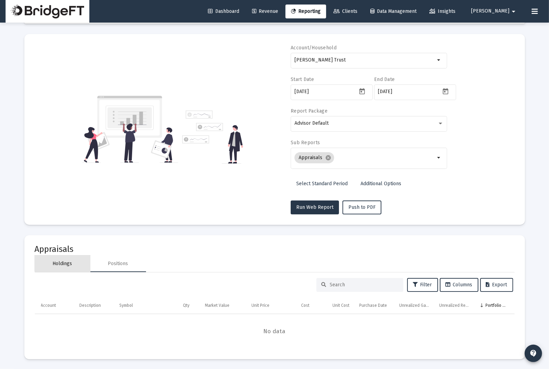
click at [65, 259] on div "Holdings" at bounding box center [63, 264] width 56 height 17
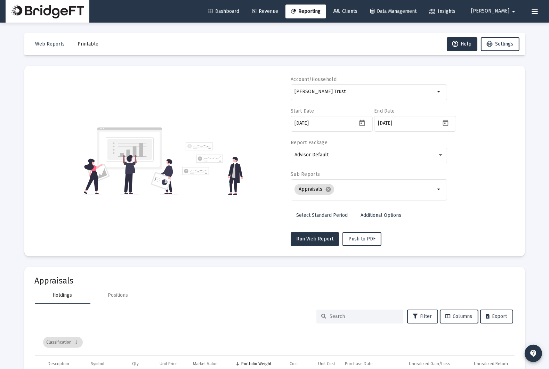
scroll to position [81, 0]
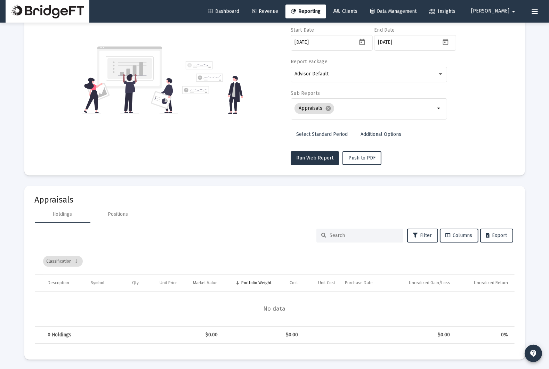
click at [225, 260] on div "Classification" at bounding box center [276, 261] width 467 height 26
click at [130, 212] on div "Positions" at bounding box center [118, 214] width 56 height 17
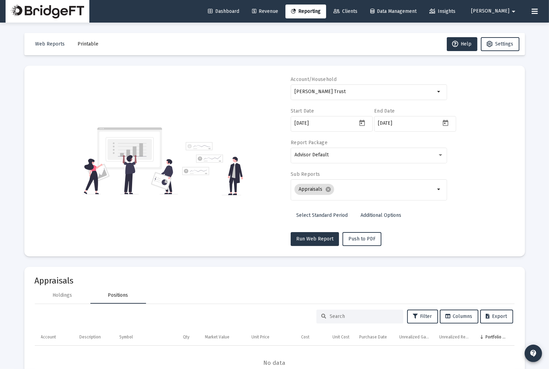
scroll to position [32, 0]
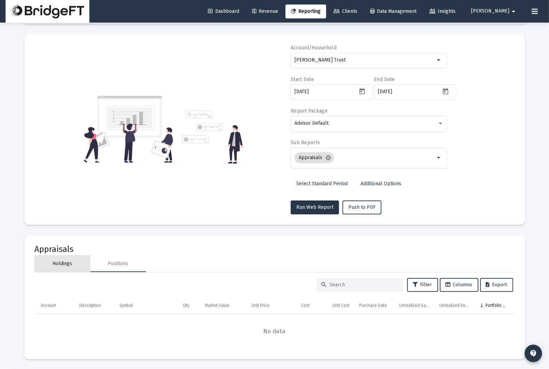
click at [70, 269] on div "Holdings" at bounding box center [63, 264] width 56 height 17
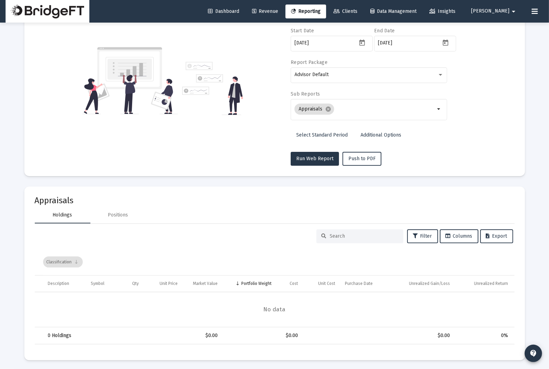
scroll to position [81, 0]
click at [115, 216] on div "Positions" at bounding box center [118, 214] width 20 height 7
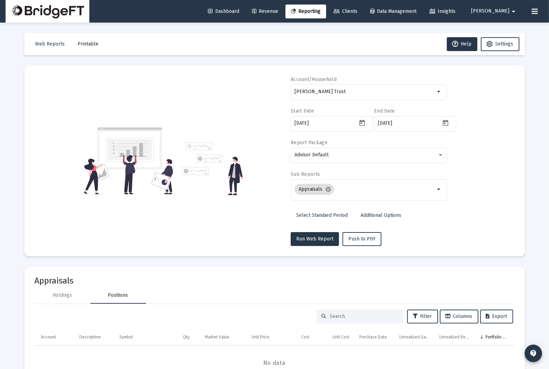
scroll to position [32, 0]
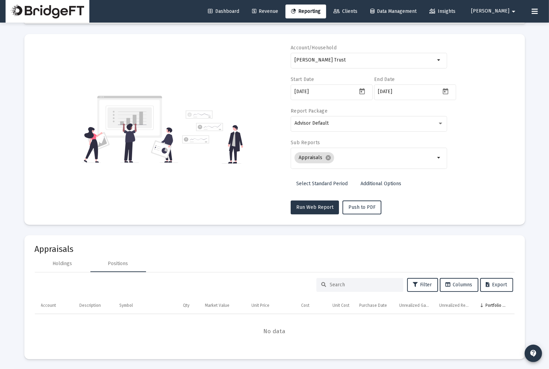
click at [68, 255] on mat-card "Appraisals Holdings Positions Filter Columns Export Account Description Symbol …" at bounding box center [274, 297] width 501 height 125
click at [68, 259] on div "Holdings" at bounding box center [63, 264] width 56 height 17
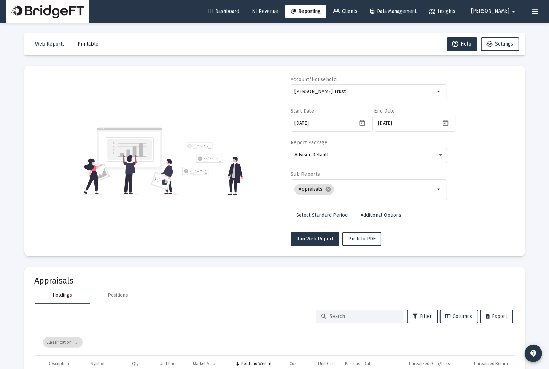
scroll to position [81, 0]
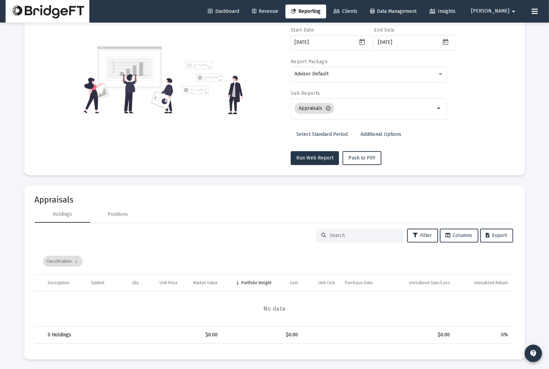
click at [70, 261] on div "Classification" at bounding box center [63, 261] width 40 height 11
click at [461, 231] on button "Columns" at bounding box center [459, 236] width 39 height 14
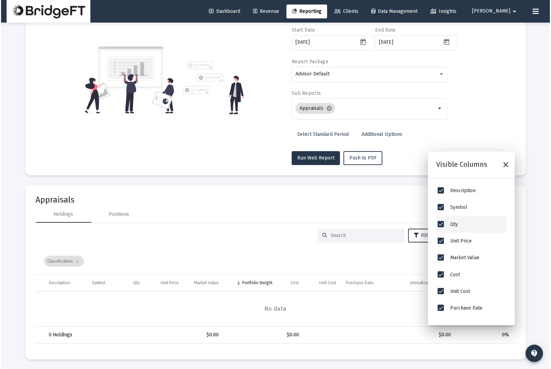
scroll to position [64, 0]
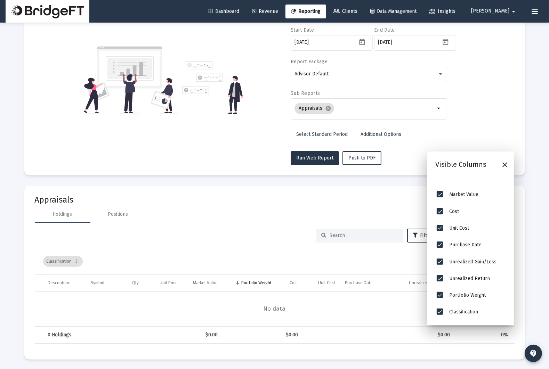
click at [306, 233] on div "Filter Columns Export" at bounding box center [274, 236] width 477 height 14
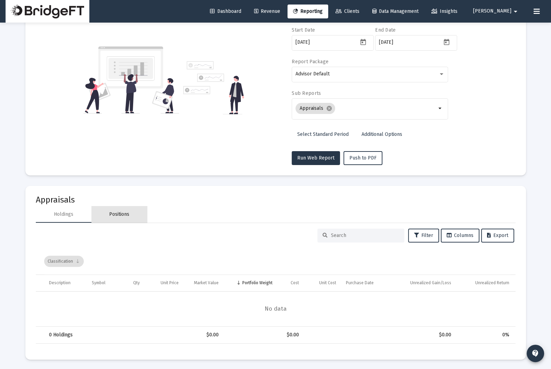
click at [120, 216] on div "Positions" at bounding box center [119, 214] width 20 height 7
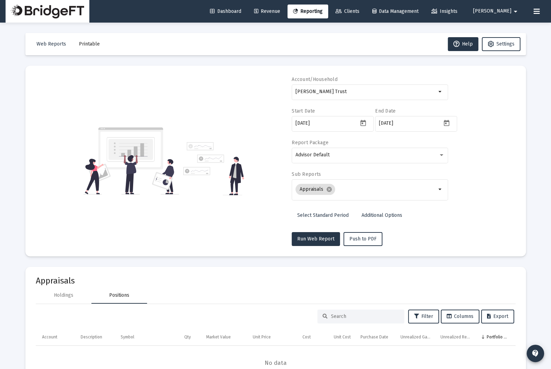
scroll to position [32, 0]
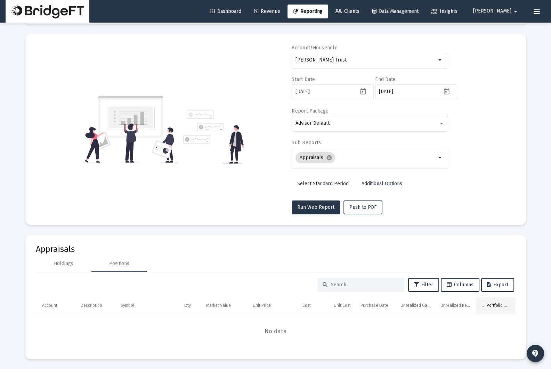
click at [495, 308] on div "Portfolio Weight" at bounding box center [498, 306] width 23 height 6
click at [456, 284] on span "Columns" at bounding box center [460, 285] width 27 height 6
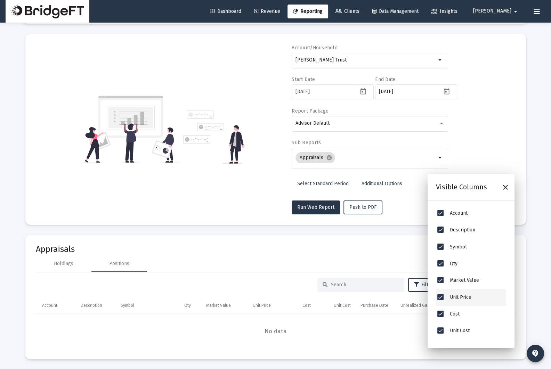
scroll to position [64, 0]
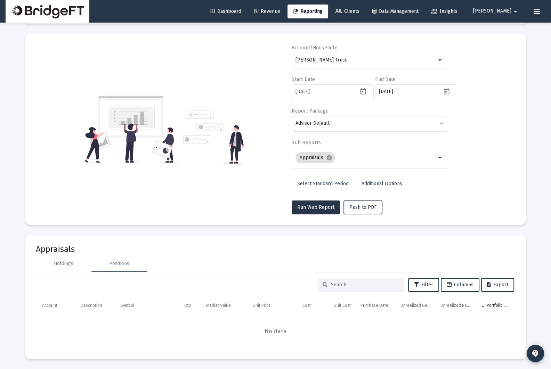
click at [398, 330] on span "No data" at bounding box center [276, 332] width 480 height 8
click at [49, 270] on div "Holdings" at bounding box center [64, 264] width 56 height 17
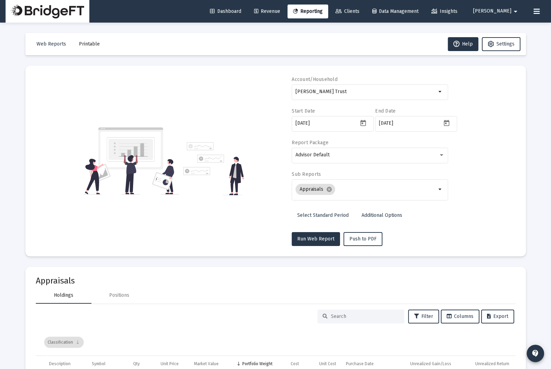
scroll to position [81, 0]
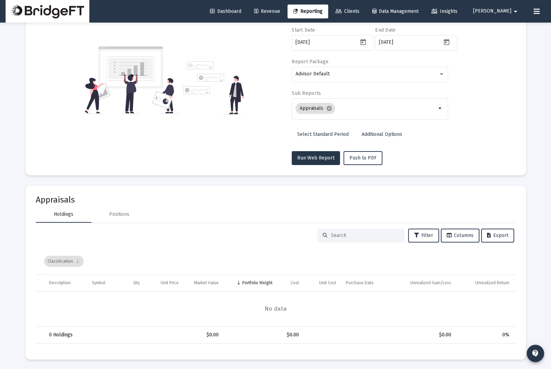
click at [77, 218] on div "Holdings" at bounding box center [64, 214] width 56 height 17
click at [115, 208] on div "Positions" at bounding box center [119, 214] width 56 height 17
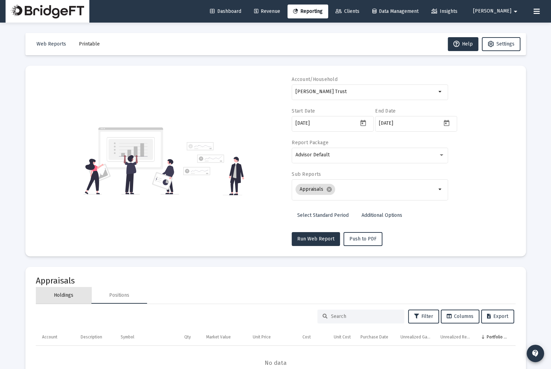
click at [73, 297] on div "Holdings" at bounding box center [63, 295] width 19 height 7
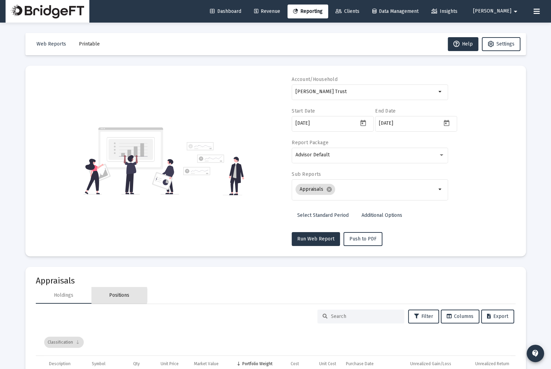
click at [119, 295] on div "Positions" at bounding box center [119, 295] width 20 height 7
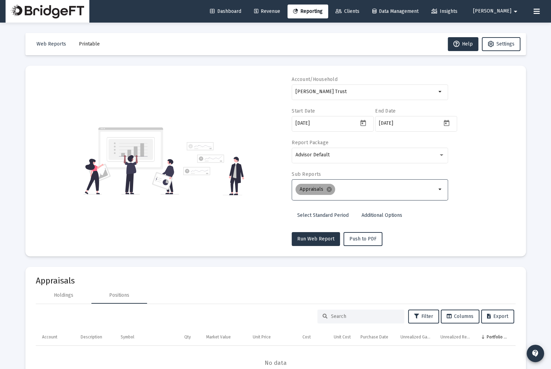
click at [332, 189] on mat-chip "Appraisals cancel" at bounding box center [316, 189] width 40 height 11
click at [330, 189] on mat-icon "cancel" at bounding box center [329, 189] width 6 height 6
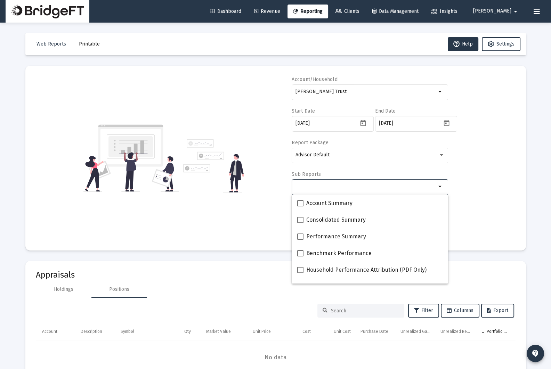
click at [330, 189] on div "Selection" at bounding box center [366, 187] width 144 height 8
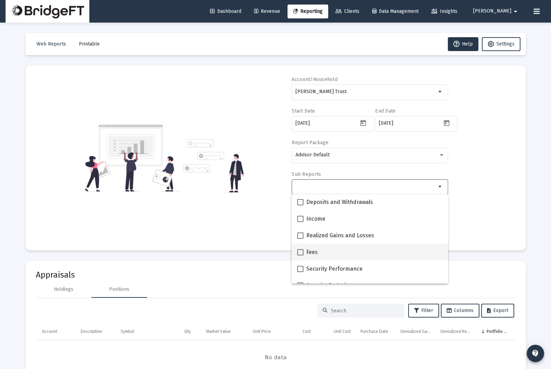
scroll to position [217, 0]
click at [356, 241] on mat-checkbox "Realized Gains and Losses" at bounding box center [335, 236] width 77 height 17
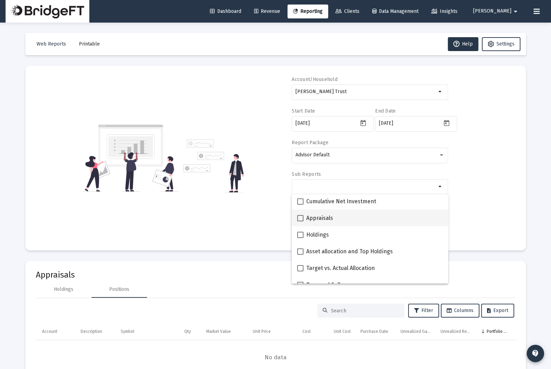
scroll to position [116, 0]
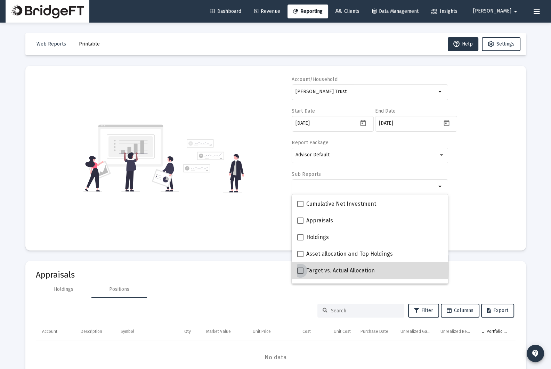
click at [299, 268] on span at bounding box center [300, 271] width 6 height 6
click at [300, 274] on input "Target vs. Actual Allocation" at bounding box center [300, 274] width 0 height 0
checkbox input "true"
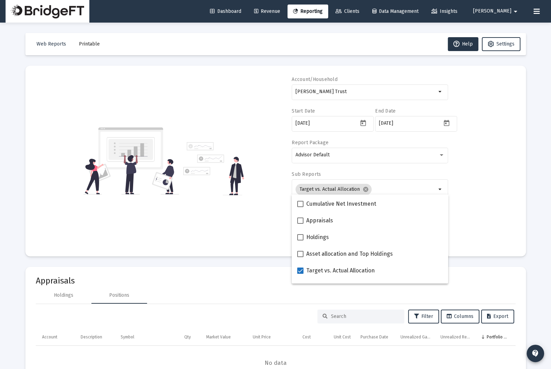
click at [238, 259] on div "Appraisals Holdings Positions Filter Columns Export Account Description Symbol …" at bounding box center [275, 324] width 501 height 135
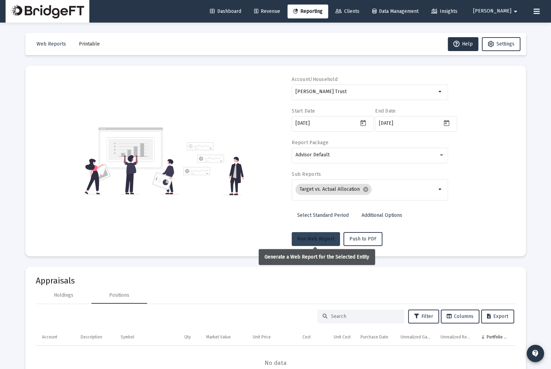
click at [300, 237] on span "Run Web Report" at bounding box center [315, 239] width 37 height 6
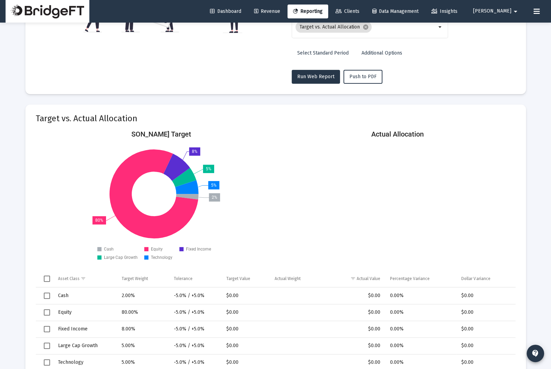
scroll to position [162, 0]
drag, startPoint x: 321, startPoint y: 78, endPoint x: 313, endPoint y: 78, distance: 8.0
click at [313, 78] on span "Run Web Report" at bounding box center [315, 77] width 37 height 6
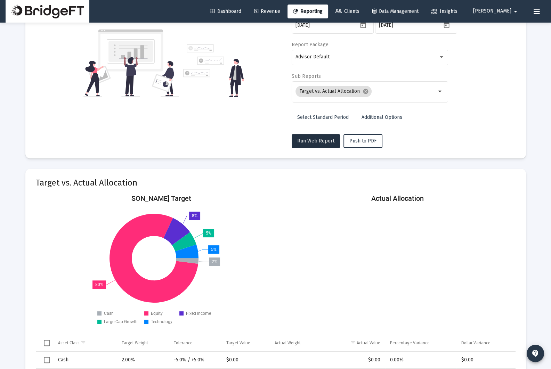
scroll to position [0, 0]
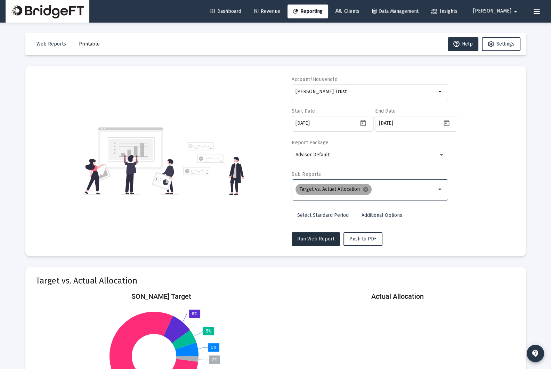
click at [360, 189] on mat-chip "Target vs. Actual Allocation cancel" at bounding box center [334, 189] width 76 height 11
click at [365, 189] on mat-icon "cancel" at bounding box center [366, 189] width 6 height 6
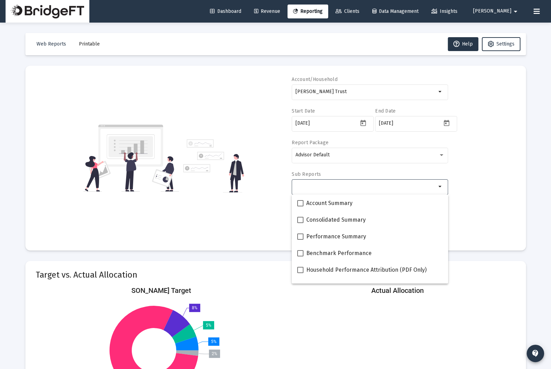
click at [365, 189] on input "Selection" at bounding box center [366, 187] width 141 height 6
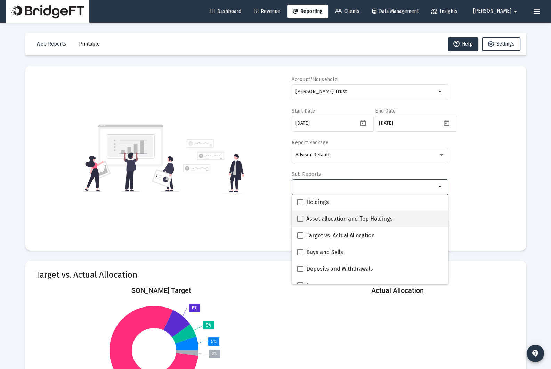
scroll to position [155, 0]
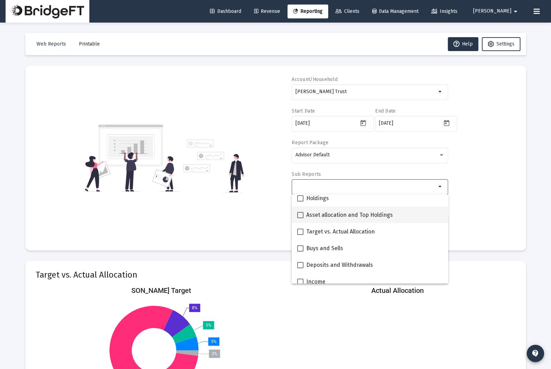
click at [355, 215] on span "Asset allocation and Top Holdings" at bounding box center [349, 215] width 87 height 8
click at [301, 218] on input "Asset allocation and Top Holdings" at bounding box center [300, 218] width 0 height 0
checkbox input "true"
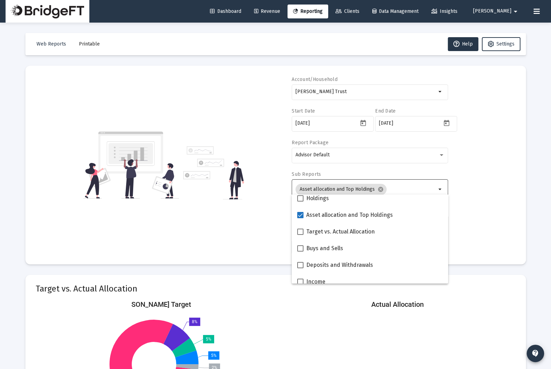
click at [463, 187] on div "Account/Household [PERSON_NAME] Trust arrow_drop_down Start Date [DATE] End Dat…" at bounding box center [276, 165] width 480 height 178
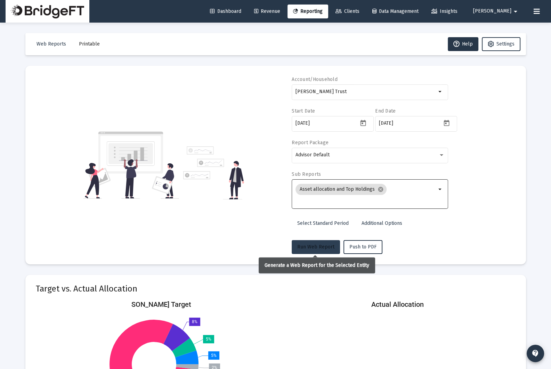
click at [309, 246] on span "Run Web Report" at bounding box center [315, 247] width 37 height 6
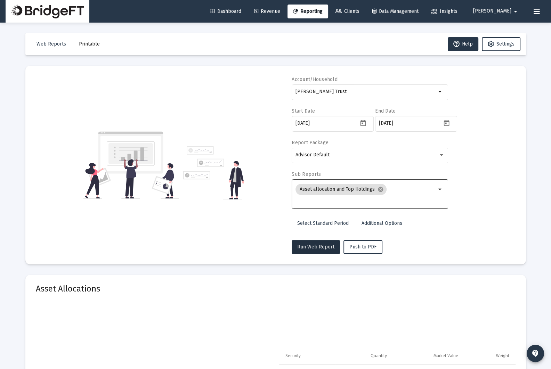
scroll to position [110, 0]
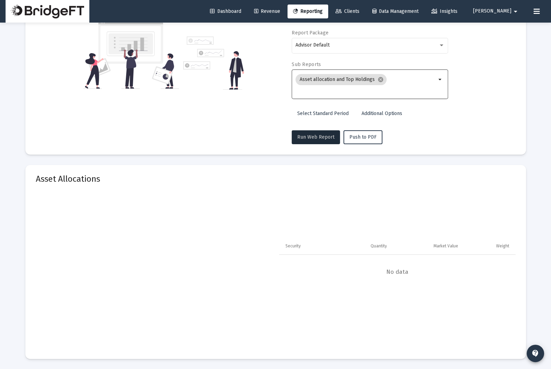
click at [312, 137] on span "Run Web Report" at bounding box center [315, 137] width 37 height 6
click at [384, 79] on mat-chip "Asset allocation and Top Holdings cancel" at bounding box center [341, 79] width 91 height 11
click at [380, 80] on mat-icon "cancel" at bounding box center [381, 80] width 6 height 6
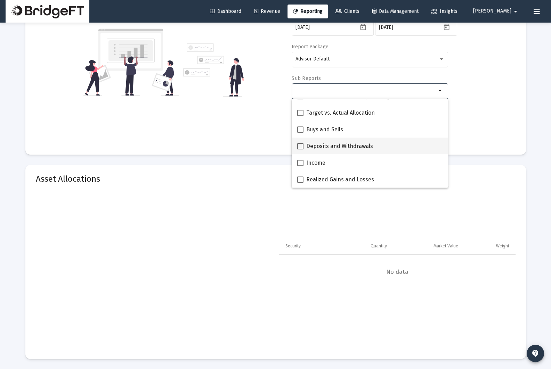
scroll to position [178, 0]
click at [339, 134] on mat-checkbox "Buys and Sells" at bounding box center [320, 129] width 46 height 17
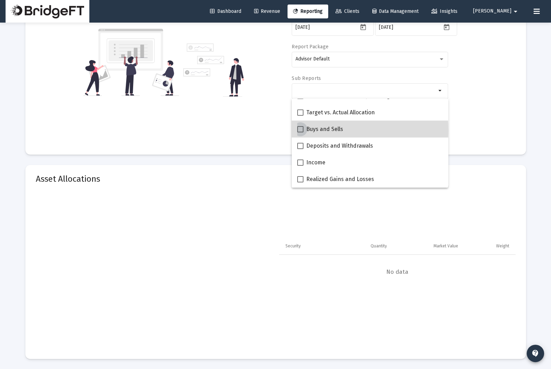
click at [301, 130] on span at bounding box center [300, 129] width 6 height 6
click at [301, 133] on input "Buys and Sells" at bounding box center [300, 133] width 0 height 0
checkbox input "true"
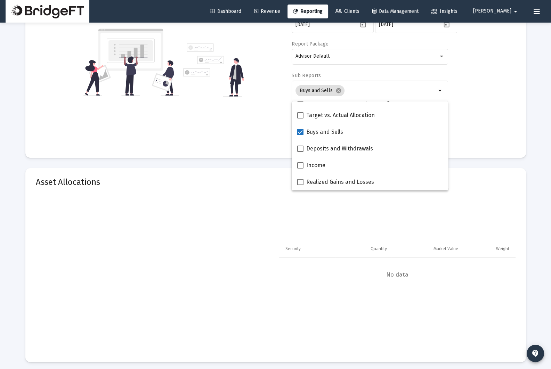
drag, startPoint x: 246, startPoint y: 127, endPoint x: 314, endPoint y: 126, distance: 68.2
click at [246, 127] on div "Account/Household [PERSON_NAME] Trust arrow_drop_down Start Date [DATE] End Dat…" at bounding box center [276, 62] width 480 height 170
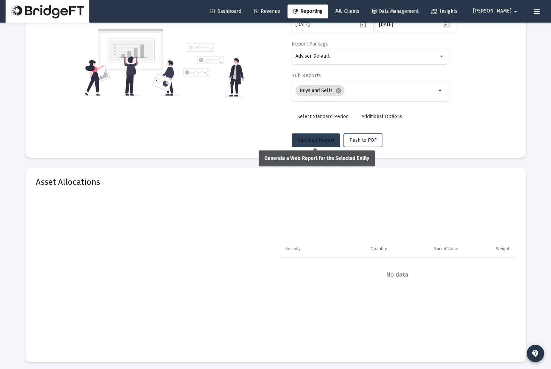
click at [313, 136] on button "Run Web Report" at bounding box center [316, 141] width 48 height 14
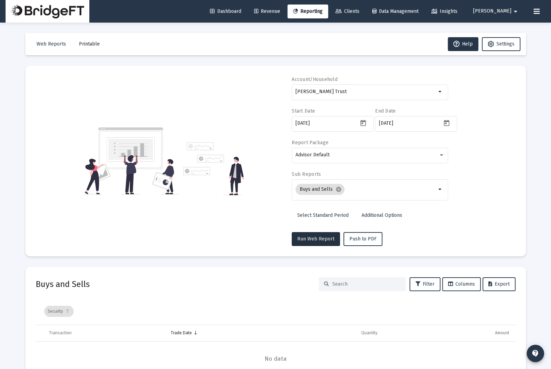
scroll to position [45, 0]
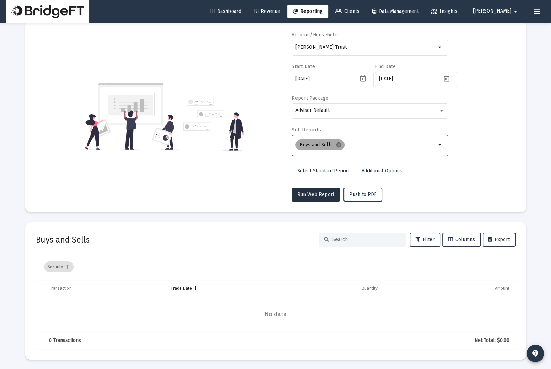
click at [341, 146] on mat-chip "Buys and Sells cancel" at bounding box center [320, 144] width 49 height 11
click at [339, 145] on mat-icon "cancel" at bounding box center [339, 145] width 6 height 6
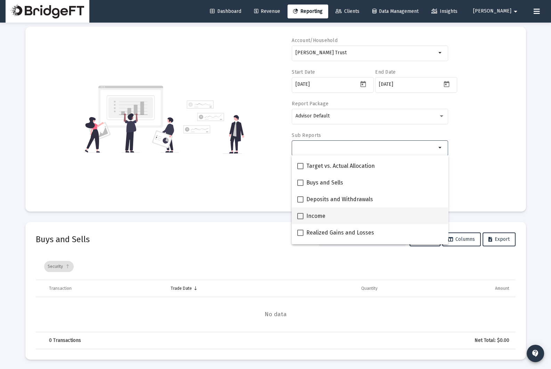
scroll to position [182, 0]
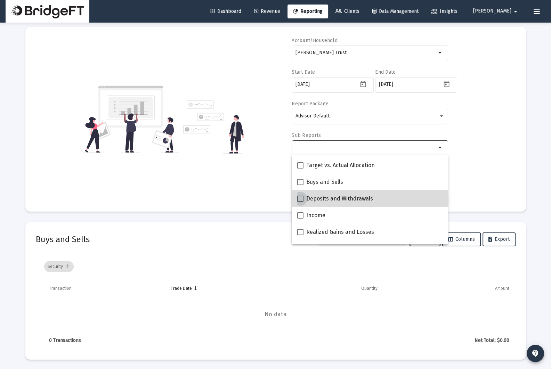
click at [346, 200] on span "Deposits and Withdrawals" at bounding box center [339, 199] width 67 height 8
click at [301, 202] on input "Deposits and Withdrawals" at bounding box center [300, 202] width 0 height 0
checkbox input "true"
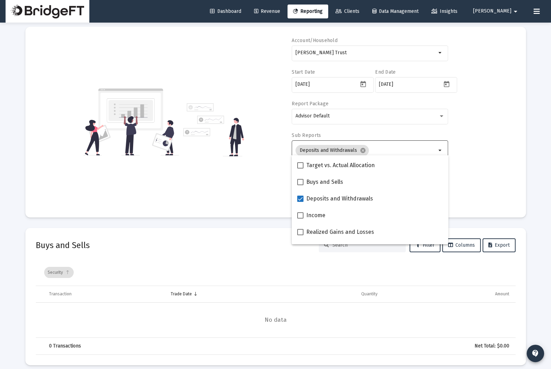
drag, startPoint x: 499, startPoint y: 188, endPoint x: 293, endPoint y: 189, distance: 205.6
click at [498, 188] on div "Account/Household [PERSON_NAME] Trust arrow_drop_down Start Date [DATE] End Dat…" at bounding box center [276, 122] width 480 height 170
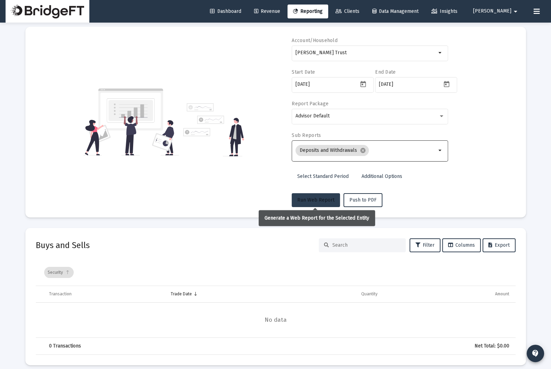
click at [307, 200] on span "Run Web Report" at bounding box center [315, 200] width 37 height 6
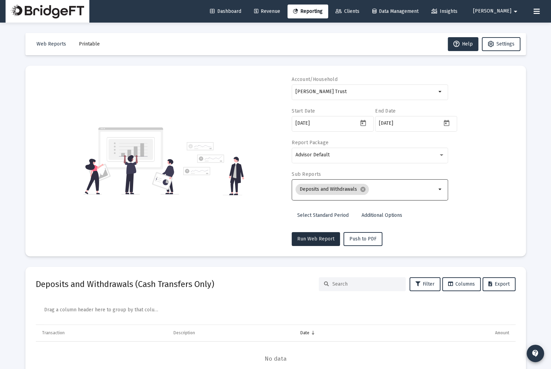
scroll to position [45, 0]
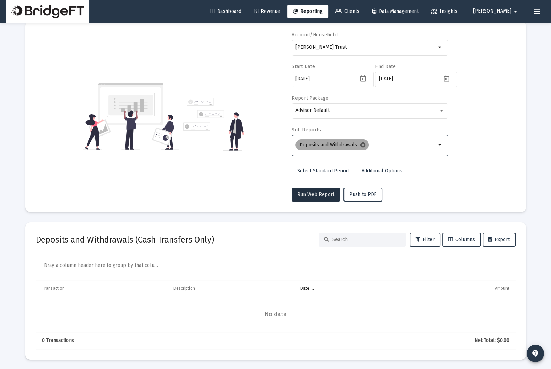
click at [364, 146] on mat-icon "cancel" at bounding box center [363, 145] width 6 height 6
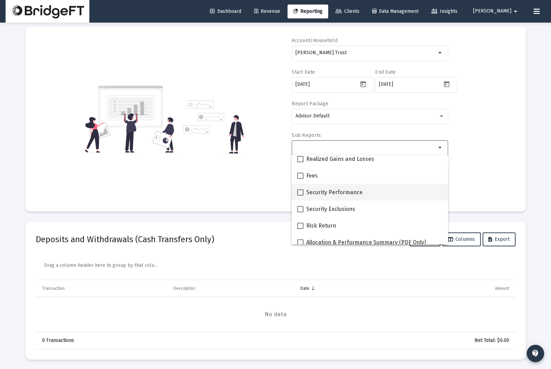
scroll to position [278, 0]
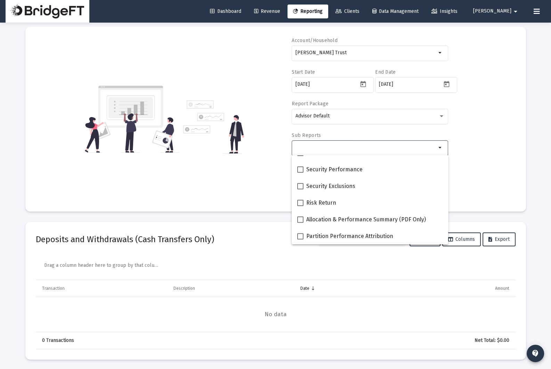
click at [235, 204] on mat-card "Account/Household [PERSON_NAME] Trust arrow_drop_down Start Date [DATE] End Dat…" at bounding box center [275, 119] width 501 height 185
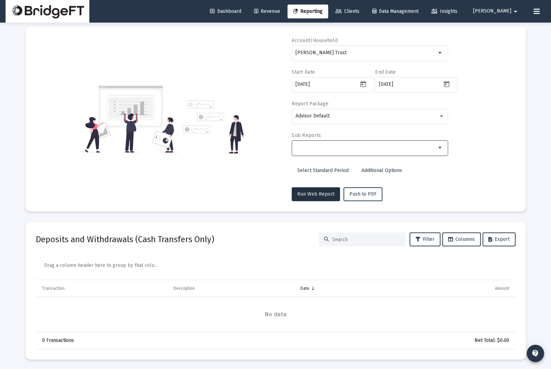
click at [380, 145] on input "Selection" at bounding box center [366, 148] width 141 height 6
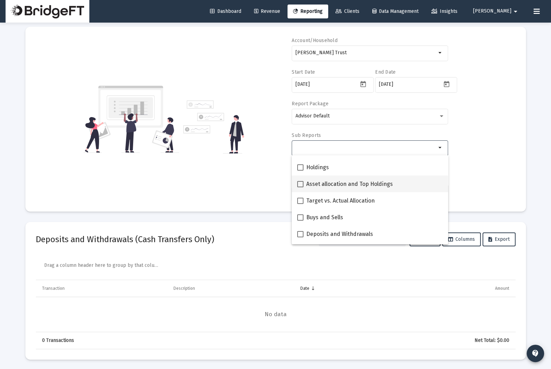
scroll to position [148, 0]
click at [331, 215] on span "Buys and Sells" at bounding box center [324, 217] width 37 height 8
click at [301, 220] on input "Buys and Sells" at bounding box center [300, 220] width 0 height 0
checkbox input "true"
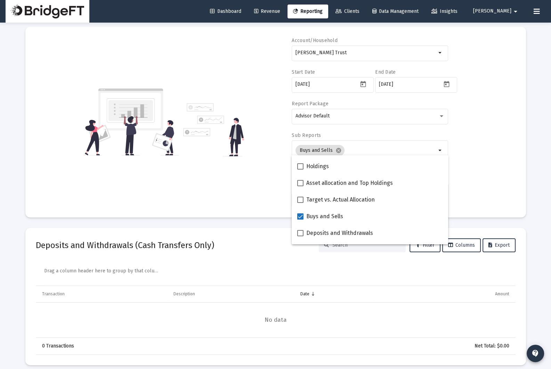
click at [262, 203] on div "Account/Household [PERSON_NAME] Trust arrow_drop_down Start Date [DATE] End Dat…" at bounding box center [276, 122] width 480 height 170
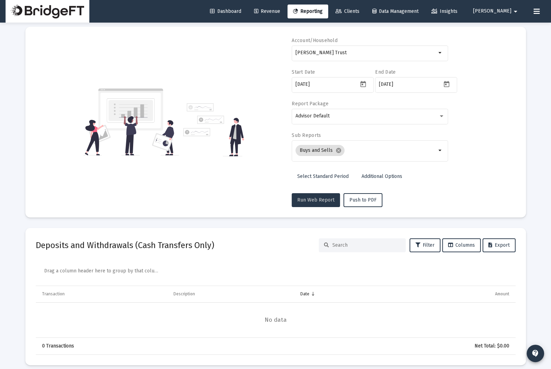
click at [316, 202] on span "Run Web Report" at bounding box center [315, 200] width 37 height 6
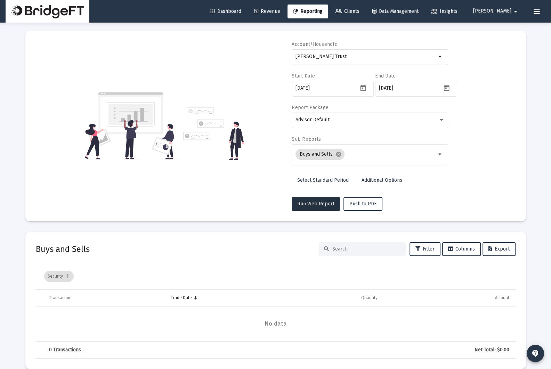
scroll to position [45, 0]
